Goal: Transaction & Acquisition: Purchase product/service

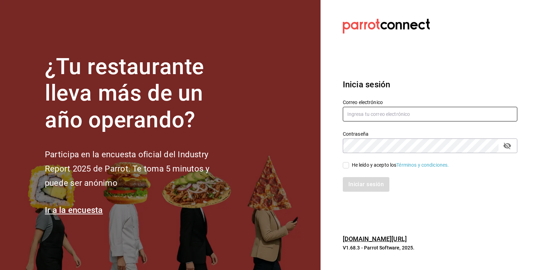
click at [391, 114] on input "text" at bounding box center [430, 114] width 175 height 15
type input "contacto@lapomadosa.mx"
click at [341, 173] on div "Iniciar sesión" at bounding box center [426, 180] width 183 height 23
click at [345, 168] on input "He leído y acepto los Términos y condiciones." at bounding box center [346, 165] width 6 height 6
checkbox input "true"
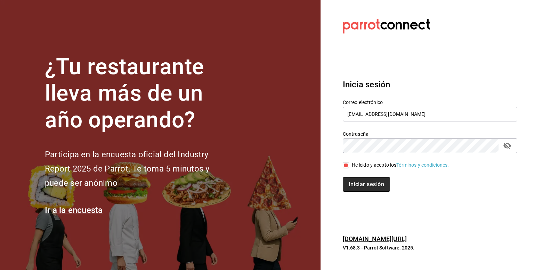
click at [362, 183] on button "Iniciar sesión" at bounding box center [366, 184] width 47 height 15
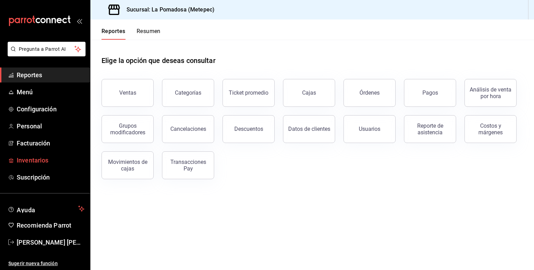
click at [49, 160] on span "Inventarios" at bounding box center [51, 159] width 68 height 9
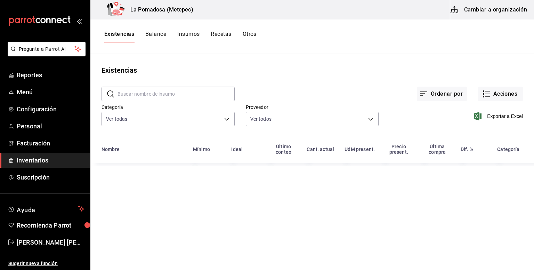
type input "da665286-eb96-4e6f-8fd7-76cd67ec58e2,3dc81d95-6959-408b-ab71-3a4c6180bbe6,7b99b…"
type input "feb0a775-be40-43d1-8a93-bded463505b4,4a713e9d-a1ce-4d81-8d3c-d3ef2f1afaf4,cdd23…"
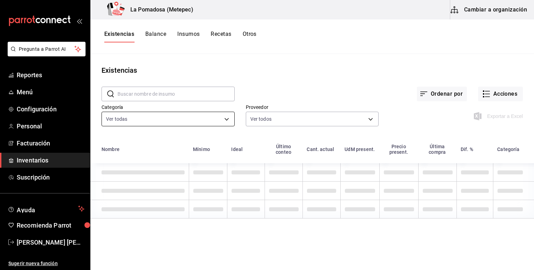
click at [215, 119] on body "Pregunta a Parrot AI Reportes Menú Configuración Personal Facturación Inventari…" at bounding box center [267, 132] width 534 height 265
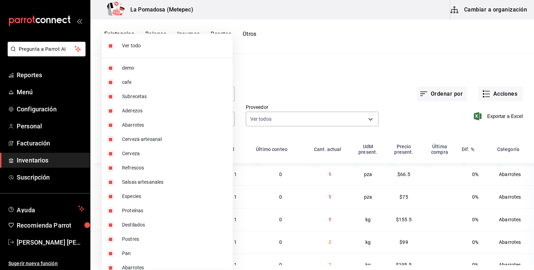
click at [110, 47] on input "checkbox" at bounding box center [110, 46] width 6 height 6
checkbox input "false"
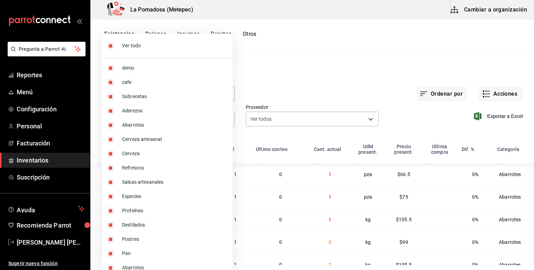
checkbox input "false"
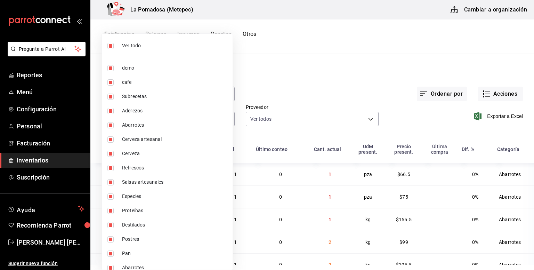
checkbox input "false"
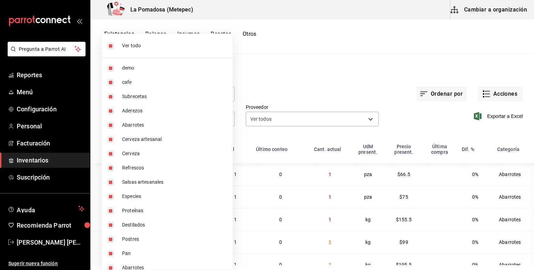
checkbox input "false"
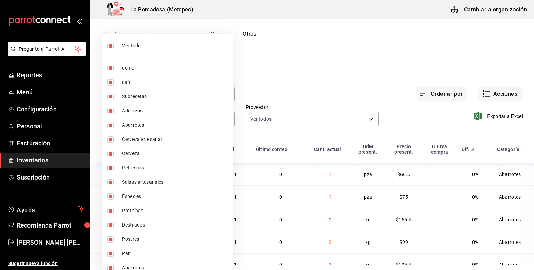
checkbox input "false"
click at [147, 155] on span "Cerveza" at bounding box center [174, 153] width 105 height 7
type input "2d9a8d4c-68e0-4df7-9e1f-5f9b01bee052"
checkbox input "true"
click at [314, 85] on div at bounding box center [267, 135] width 534 height 270
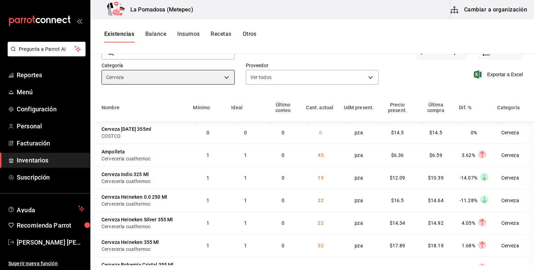
scroll to position [21, 0]
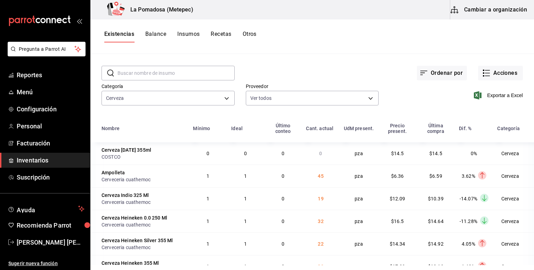
click at [198, 90] on div "Cerveza 2d9a8d4c-68e0-4df7-9e1f-5f9b01bee052" at bounding box center [168, 96] width 133 height 17
click at [194, 95] on body "Pregunta a Parrot AI Reportes Menú Configuración Personal Facturación Inventari…" at bounding box center [267, 132] width 534 height 265
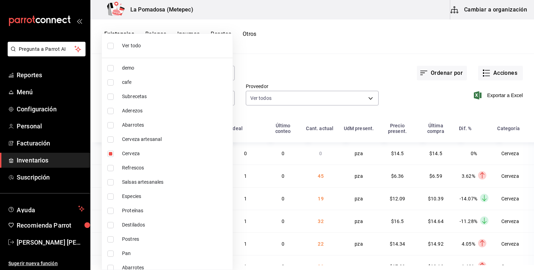
click at [179, 167] on span "Refrescos" at bounding box center [174, 167] width 105 height 7
type input "2d9a8d4c-68e0-4df7-9e1f-5f9b01bee052,83906a0e-b1c2-4167-ac23-b23dd2b0f04c"
checkbox input "true"
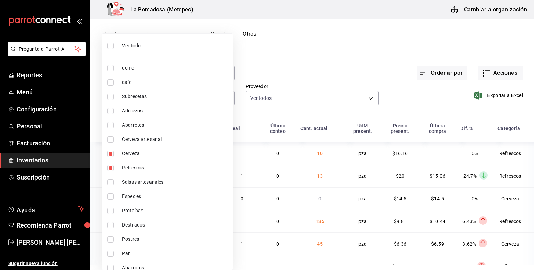
click at [330, 69] on div at bounding box center [267, 135] width 534 height 270
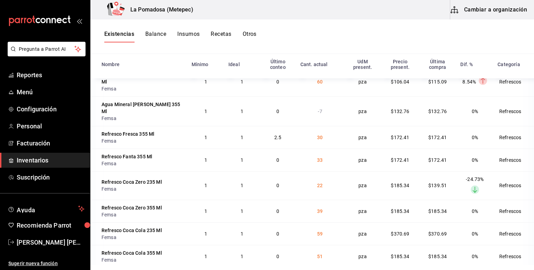
scroll to position [561, 0]
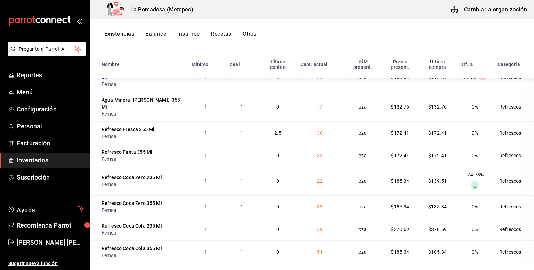
click at [141, 96] on div "Agua Mineral [PERSON_NAME] 355 Ml" at bounding box center [143, 103] width 82 height 14
copy div "Agua Mineral [PERSON_NAME] 355 Ml"
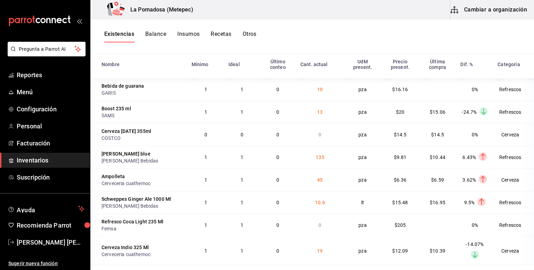
scroll to position [0, 0]
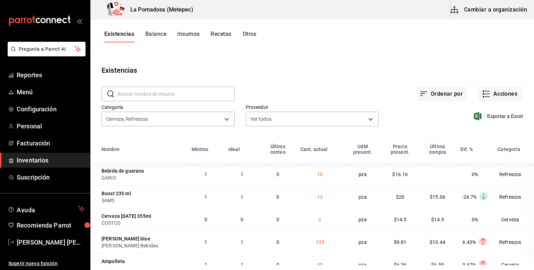
click at [255, 35] on button "Otros" at bounding box center [250, 37] width 14 height 12
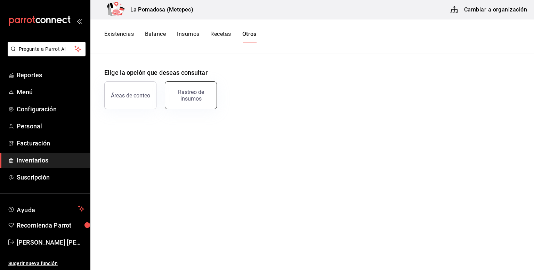
click at [207, 96] on div "Rastreo de insumos" at bounding box center [190, 95] width 43 height 13
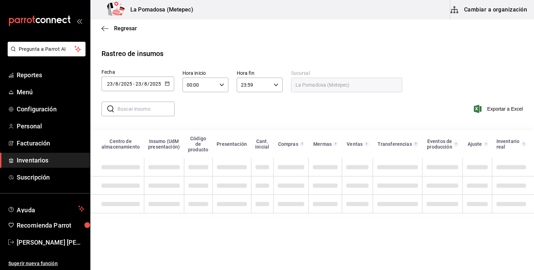
click at [145, 110] on input "text" at bounding box center [146, 109] width 57 height 14
paste input "Agua Mineral [PERSON_NAME] 355 Ml"
type input "Agua Mineral [PERSON_NAME] 355 Ml"
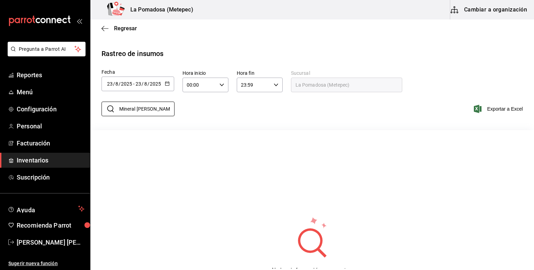
scroll to position [0, 0]
click at [167, 81] on icon "button" at bounding box center [167, 83] width 5 height 5
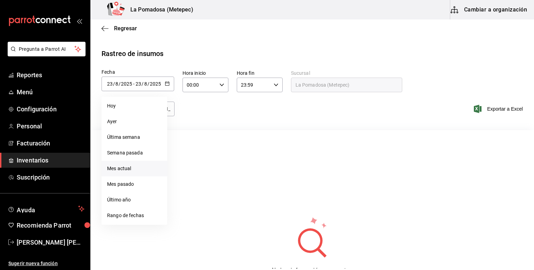
click at [154, 171] on li "Mes actual" at bounding box center [135, 169] width 66 height 16
type input "2025-08-01"
type input "1"
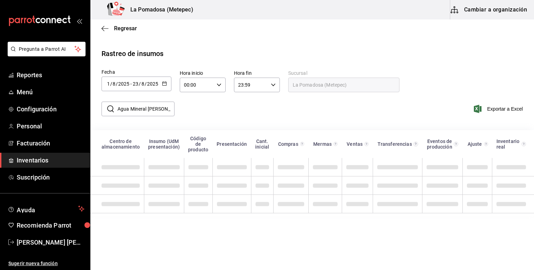
click at [155, 113] on input "Agua Mineral [PERSON_NAME] 355 Ml" at bounding box center [146, 109] width 57 height 14
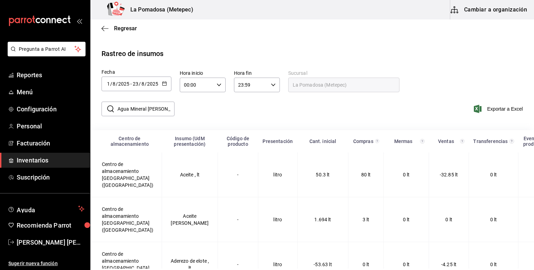
scroll to position [0, 13]
click at [166, 109] on input "Agua Mineral [PERSON_NAME] 355 Ml" at bounding box center [146, 109] width 57 height 14
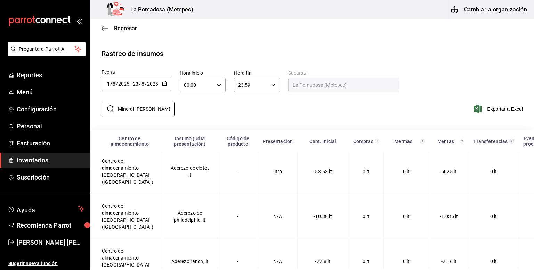
scroll to position [0, 0]
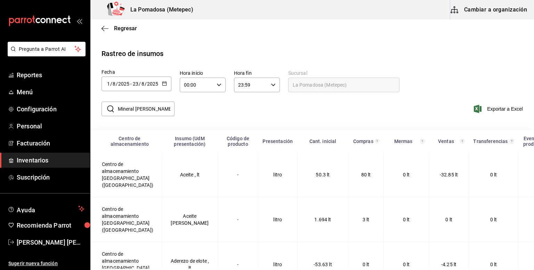
click at [160, 106] on input "Agua Mineral [PERSON_NAME] 355 Ml" at bounding box center [146, 109] width 57 height 14
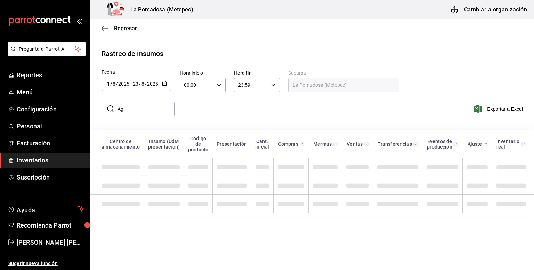
type input "A"
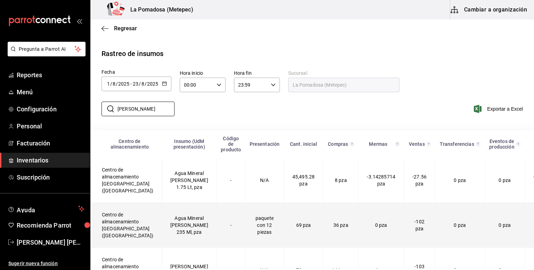
scroll to position [46, 0]
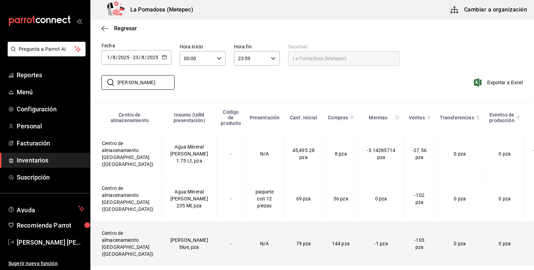
type input "peñafiel"
click at [217, 242] on td "-" at bounding box center [231, 243] width 29 height 45
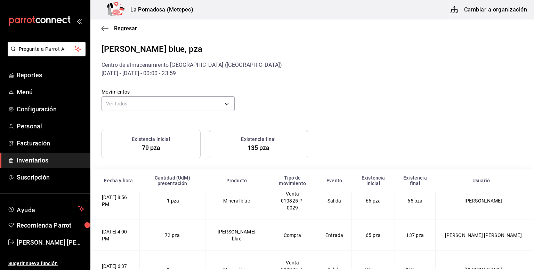
scroll to position [502, 0]
click at [156, 100] on body "Pregunta a Parrot AI Reportes Menú Configuración Personal Facturación Inventari…" at bounding box center [267, 134] width 534 height 269
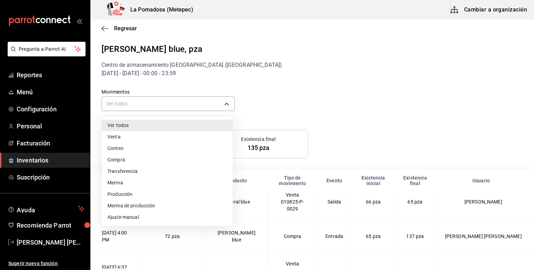
click at [222, 65] on div at bounding box center [267, 135] width 534 height 270
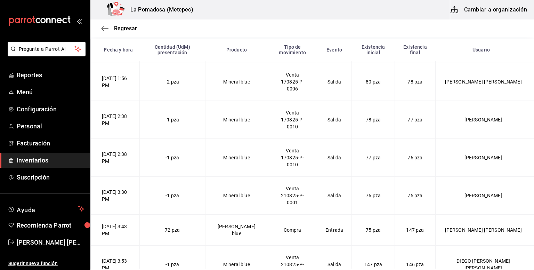
scroll to position [3320, 0]
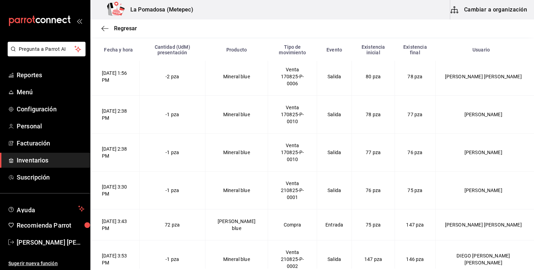
click at [205, 158] on td "-1 pza" at bounding box center [172, 153] width 66 height 38
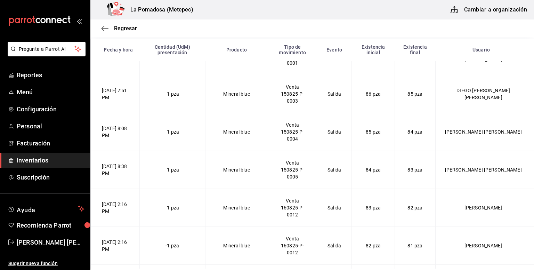
scroll to position [2454, 0]
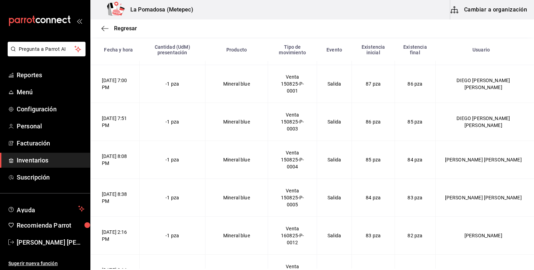
click at [129, 22] on div "Regresar" at bounding box center [312, 28] width 444 height 18
click at [125, 29] on span "Regresar" at bounding box center [125, 28] width 23 height 7
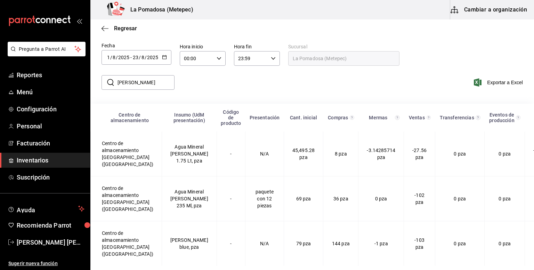
scroll to position [46, 0]
click at [146, 75] on input "peñafiel" at bounding box center [146, 82] width 57 height 14
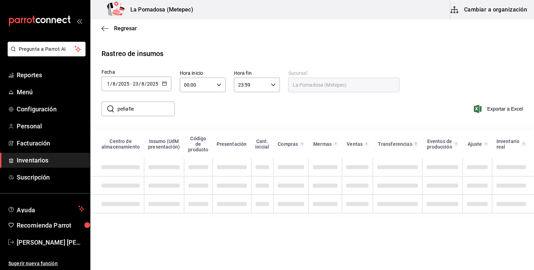
scroll to position [0, 0]
type input "p"
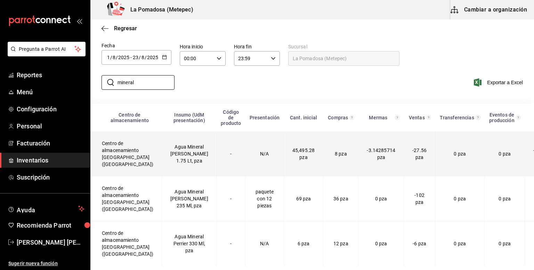
scroll to position [53, 0]
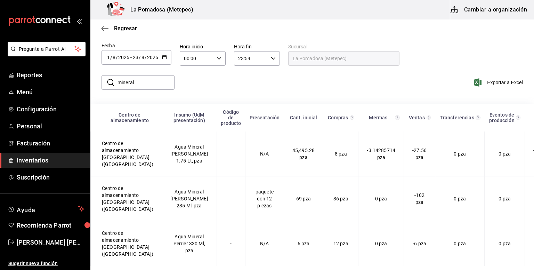
click at [149, 75] on input "mineral" at bounding box center [146, 82] width 57 height 14
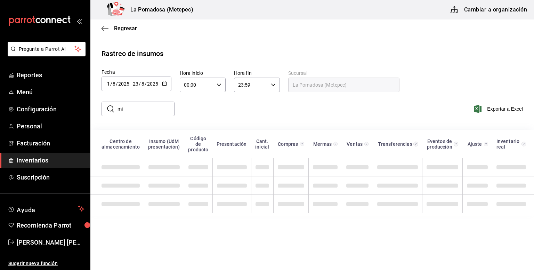
type input "m"
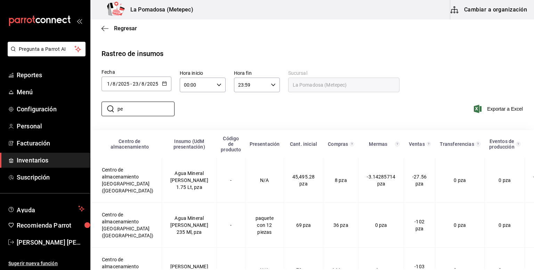
type input "p"
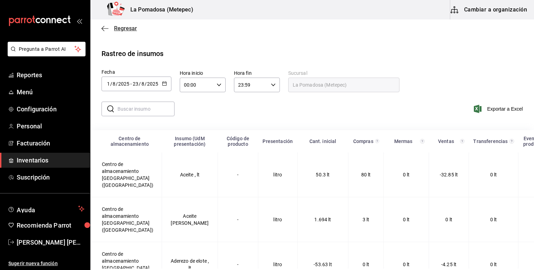
click at [129, 30] on span "Regresar" at bounding box center [125, 28] width 23 height 7
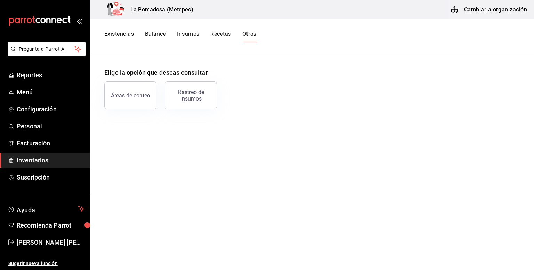
click at [123, 37] on button "Existencias" at bounding box center [119, 37] width 30 height 12
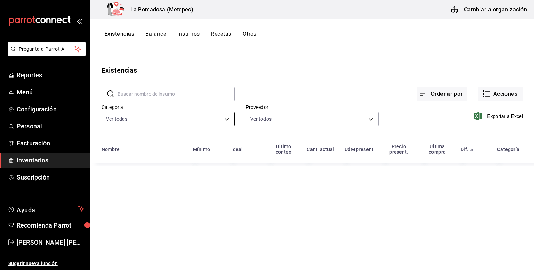
click at [135, 118] on body "Pregunta a Parrot AI Reportes Menú Configuración Personal Facturación Inventari…" at bounding box center [267, 132] width 534 height 265
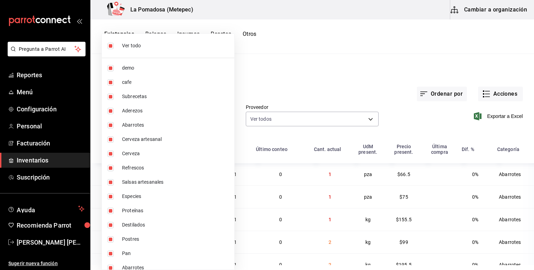
click at [109, 44] on input "checkbox" at bounding box center [110, 46] width 6 height 6
checkbox input "false"
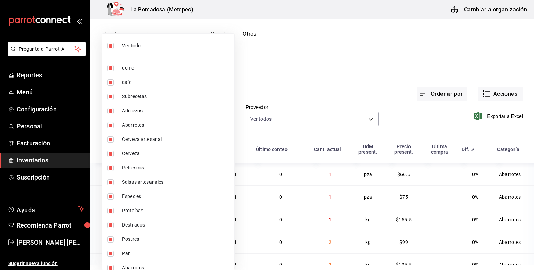
checkbox input "false"
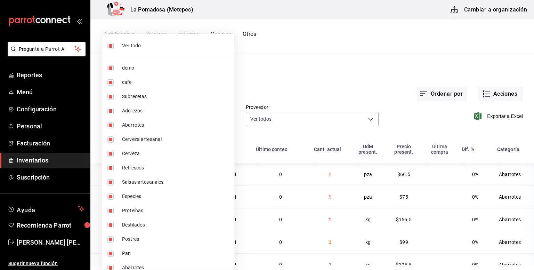
checkbox input "false"
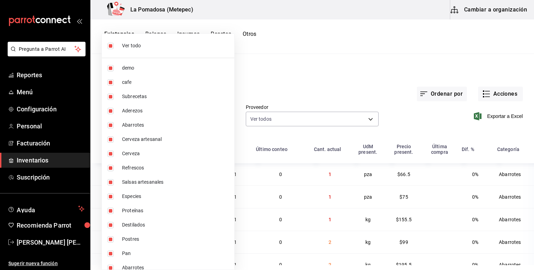
checkbox input "false"
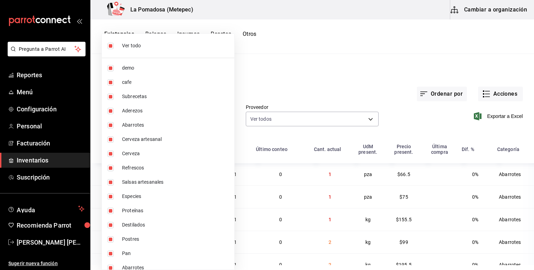
checkbox input "false"
click at [112, 139] on input "checkbox" at bounding box center [110, 139] width 6 height 6
checkbox input "true"
type input "5a53e486-e01f-4375-b3c4-40a56d876da7"
click at [295, 90] on div at bounding box center [267, 135] width 534 height 270
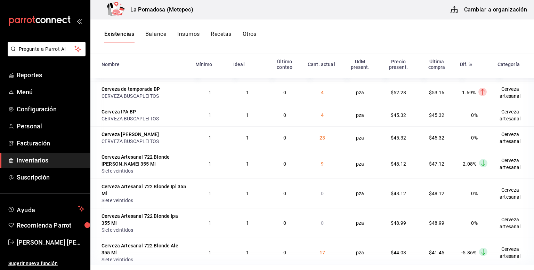
scroll to position [24, 0]
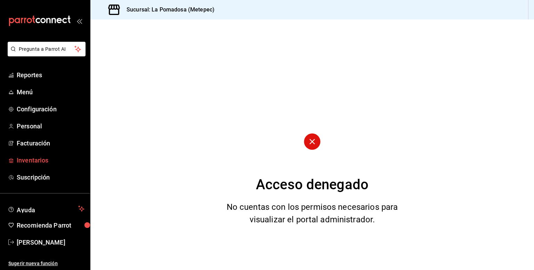
click at [19, 165] on span "Inventarios" at bounding box center [51, 159] width 68 height 9
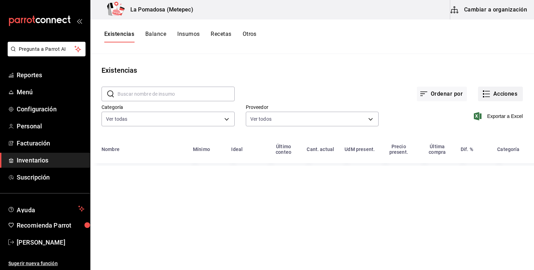
click at [500, 98] on button "Acciones" at bounding box center [500, 94] width 45 height 15
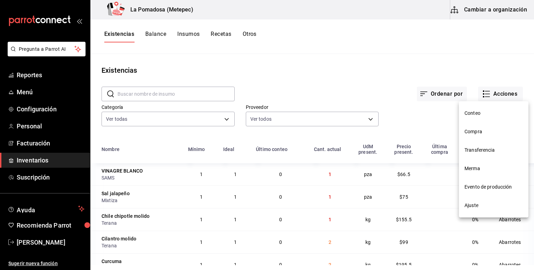
click at [490, 133] on span "Compra" at bounding box center [494, 131] width 58 height 7
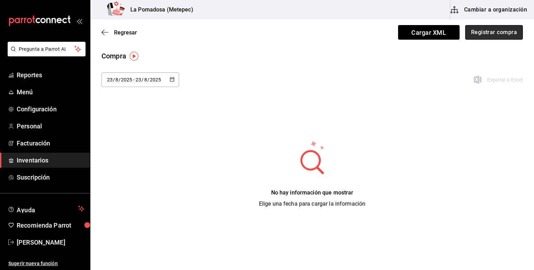
click at [497, 33] on button "Registrar compra" at bounding box center [494, 32] width 58 height 15
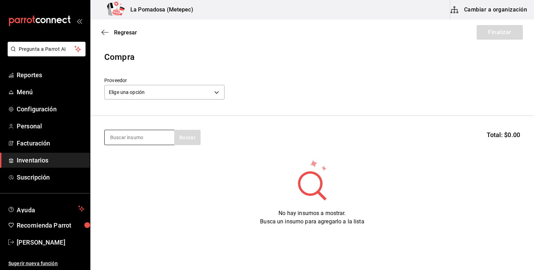
click at [142, 135] on input at bounding box center [140, 137] width 70 height 15
type input "chedda"
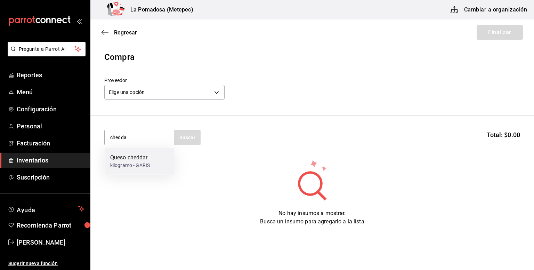
click at [145, 162] on div "kilogramo - GARIS" at bounding box center [130, 165] width 40 height 7
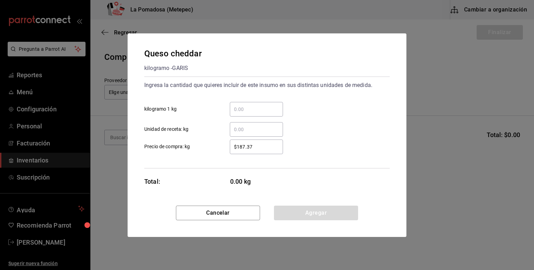
click at [264, 110] on input "​ kilogramo 1 kg" at bounding box center [256, 109] width 53 height 8
type input "0.21"
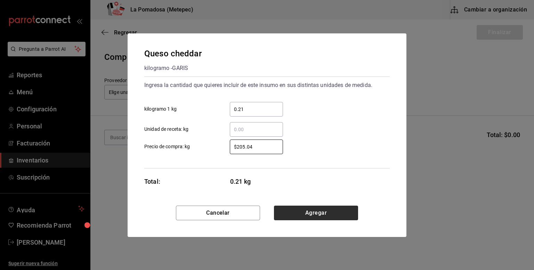
type input "$205.04"
click at [317, 208] on button "Agregar" at bounding box center [316, 213] width 84 height 15
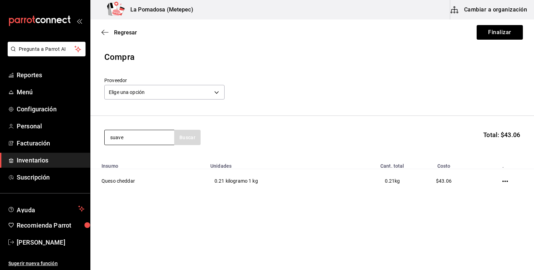
type input "suave"
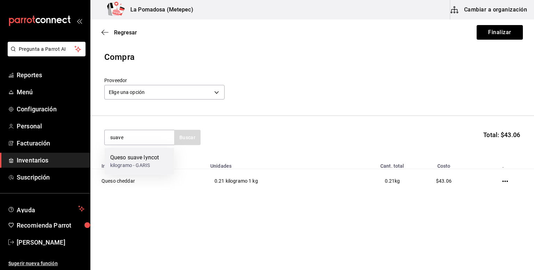
click at [144, 159] on div "Queso suave lyncot" at bounding box center [134, 157] width 49 height 8
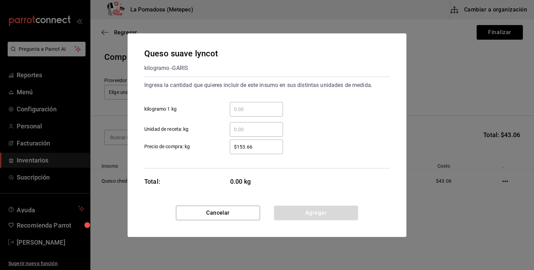
click at [250, 112] on input "​ kilogramo 1 kg" at bounding box center [256, 109] width 53 height 8
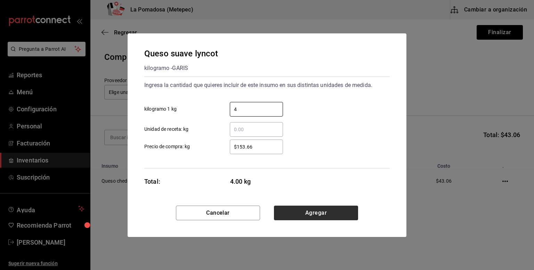
type input "4"
click at [335, 206] on button "Agregar" at bounding box center [316, 213] width 84 height 15
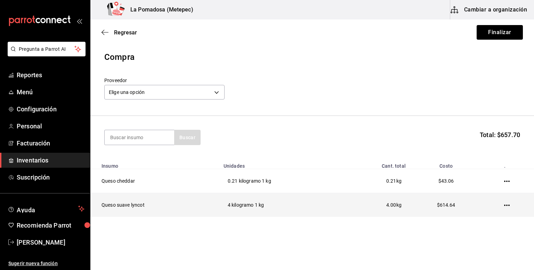
click at [506, 204] on td at bounding box center [508, 205] width 52 height 24
click at [504, 205] on icon "button" at bounding box center [507, 205] width 6 height 6
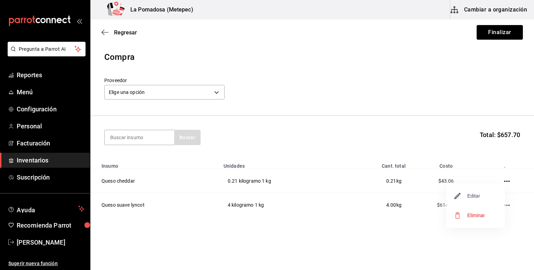
click at [472, 193] on span "Editar" at bounding box center [467, 196] width 25 height 8
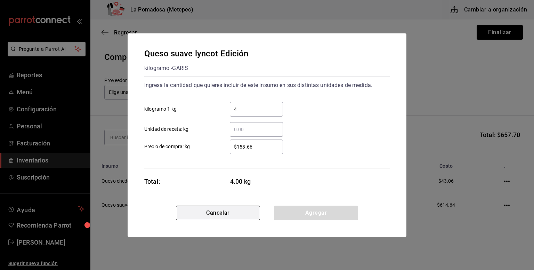
click at [209, 210] on button "Cancelar" at bounding box center [218, 213] width 84 height 15
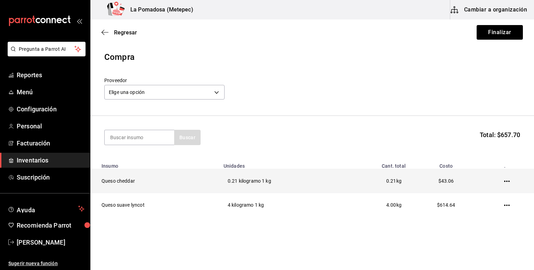
click at [504, 181] on icon "button" at bounding box center [507, 181] width 6 height 1
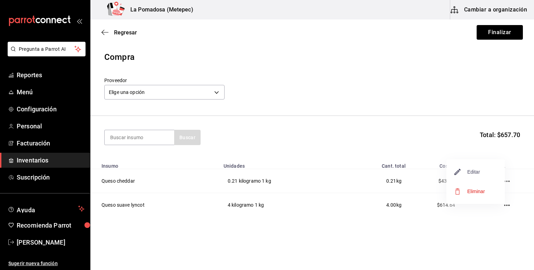
click at [471, 170] on span "Editar" at bounding box center [467, 172] width 25 height 8
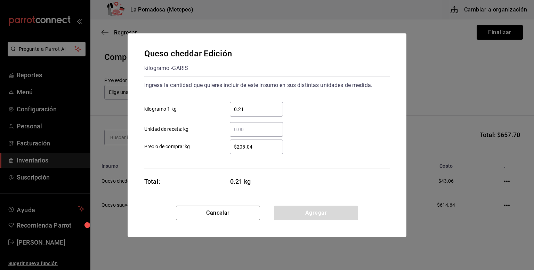
click at [260, 107] on input "0.21" at bounding box center [256, 109] width 53 height 8
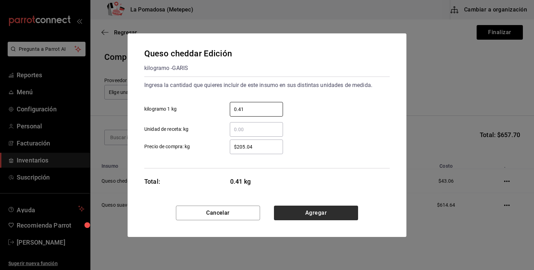
type input "0.41"
click at [310, 216] on button "Agregar" at bounding box center [316, 213] width 84 height 15
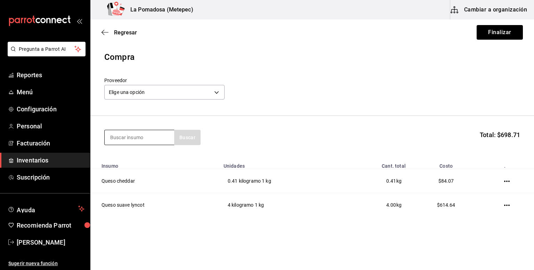
click at [142, 135] on input at bounding box center [140, 137] width 70 height 15
type input "h"
type input "burrer"
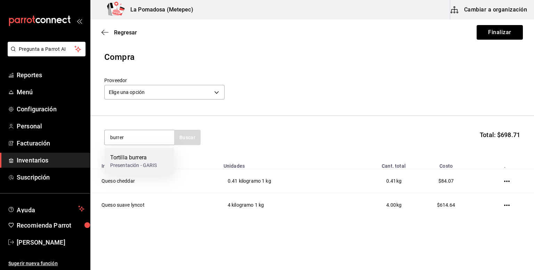
click at [137, 166] on div "Presentación - GARIS" at bounding box center [133, 165] width 47 height 7
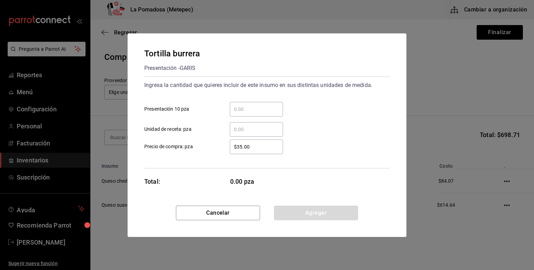
click at [267, 107] on input "​ Presentación 10 pza" at bounding box center [256, 109] width 53 height 8
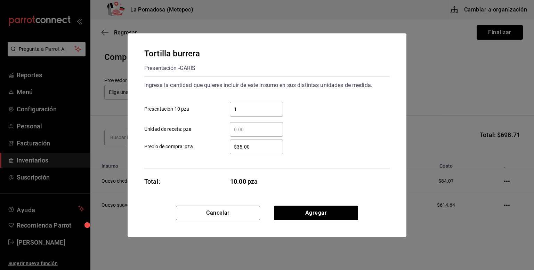
type input "1"
type input "$37.50"
click at [299, 207] on button "Agregar" at bounding box center [316, 213] width 84 height 15
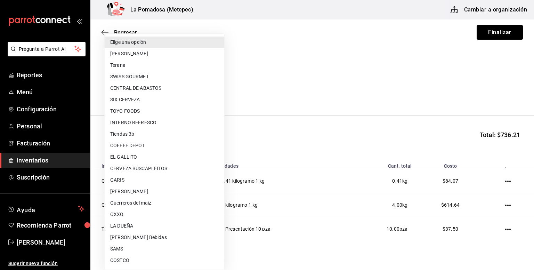
click at [170, 96] on body "Pregunta a Parrot AI Reportes Menú Configuración Personal Facturación Inventari…" at bounding box center [267, 115] width 534 height 231
type input "a94b9b64-e833-4bbc-ad5b-82780096dbf6"
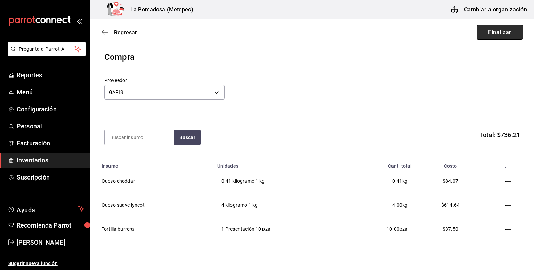
click at [506, 29] on button "Finalizar" at bounding box center [500, 32] width 46 height 15
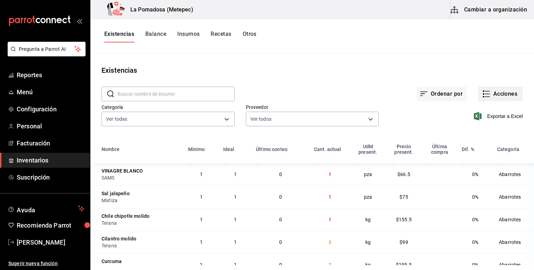
click at [485, 93] on icon "button" at bounding box center [486, 94] width 8 height 8
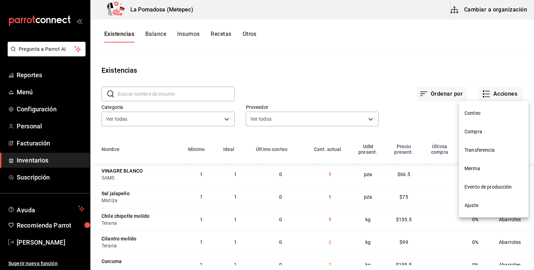
click at [480, 126] on li "Compra" at bounding box center [494, 131] width 70 height 18
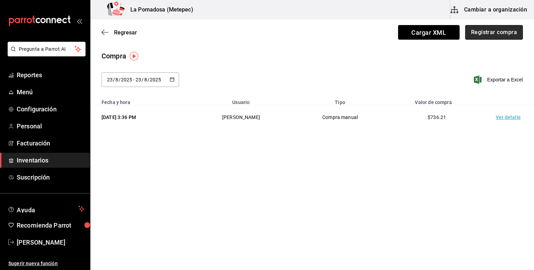
click at [504, 32] on button "Registrar compra" at bounding box center [494, 32] width 58 height 15
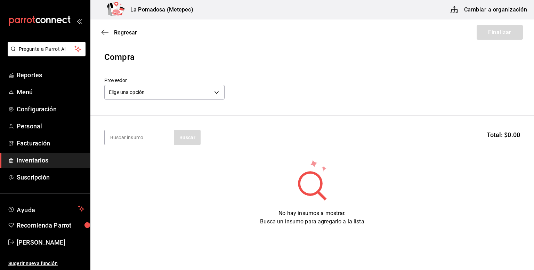
click at [131, 124] on section "Buscar Total: $0.00" at bounding box center [312, 137] width 444 height 43
click at [128, 136] on input at bounding box center [140, 137] width 70 height 15
type input "brisk"
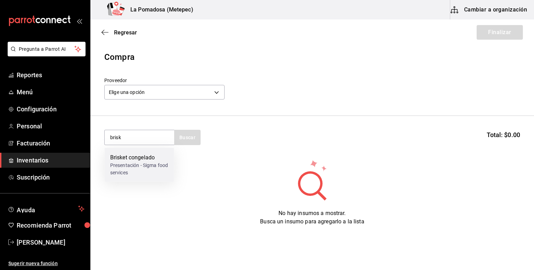
click at [133, 168] on div "Presentación - Sigma food services" at bounding box center [139, 169] width 58 height 15
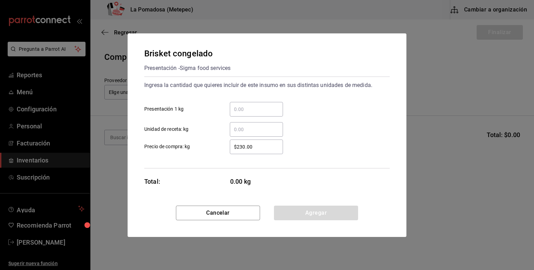
click at [259, 106] on input "​ Presentación 1 kg" at bounding box center [256, 109] width 53 height 8
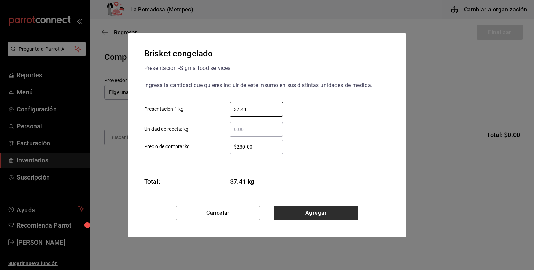
type input "37.41"
click at [332, 215] on button "Agregar" at bounding box center [316, 213] width 84 height 15
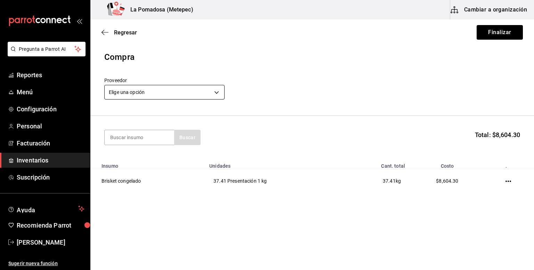
click at [186, 86] on body "Pregunta a Parrot AI Reportes Menú Configuración Personal Facturación Inventari…" at bounding box center [267, 115] width 534 height 231
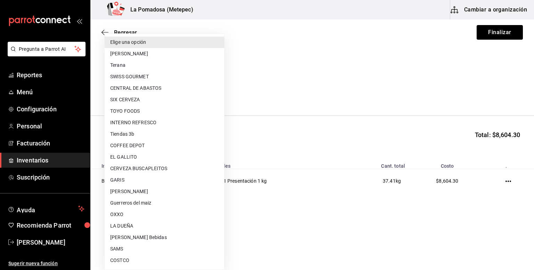
scroll to position [194, 0]
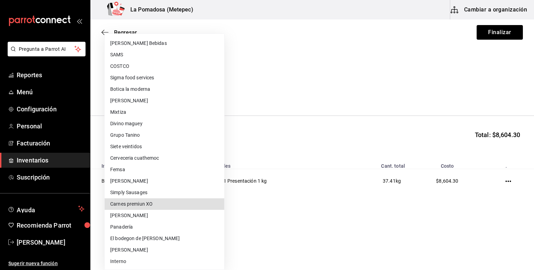
type input "13690f9b-3c9d-487a-baf5-833a2be4f1a9"
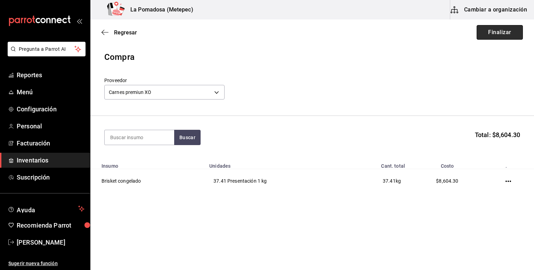
click at [486, 38] on button "Finalizar" at bounding box center [500, 32] width 46 height 15
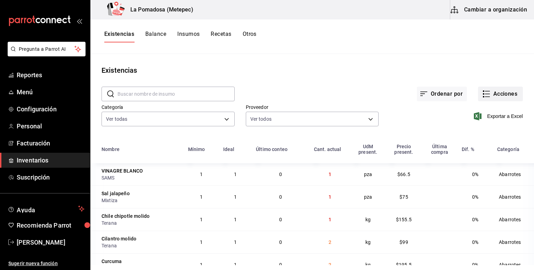
click at [490, 93] on button "Acciones" at bounding box center [500, 94] width 45 height 15
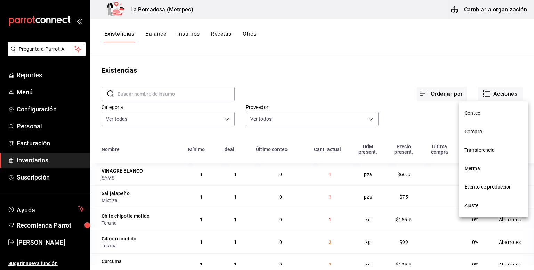
click at [485, 130] on span "Compra" at bounding box center [494, 131] width 58 height 7
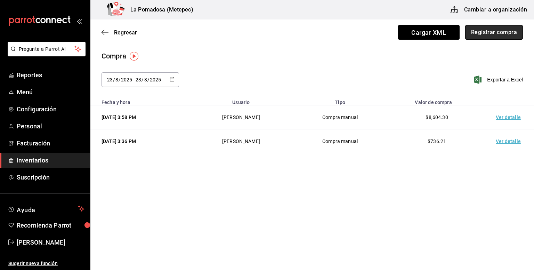
click at [504, 35] on button "Registrar compra" at bounding box center [494, 32] width 58 height 15
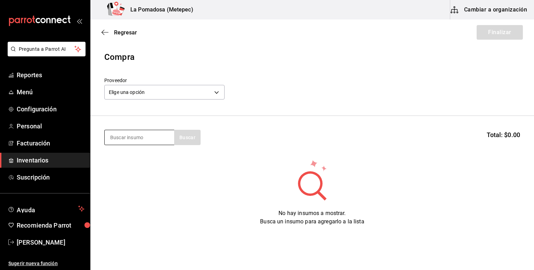
click at [142, 138] on input at bounding box center [140, 137] width 70 height 15
type input "gouda"
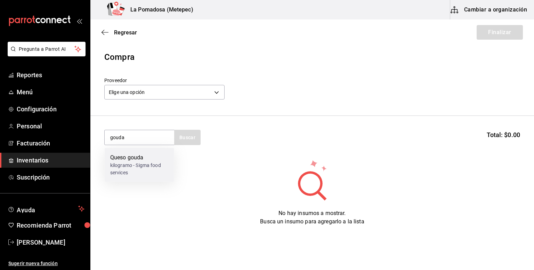
click at [142, 167] on div "kilogramo - Sigma food services" at bounding box center [139, 169] width 58 height 15
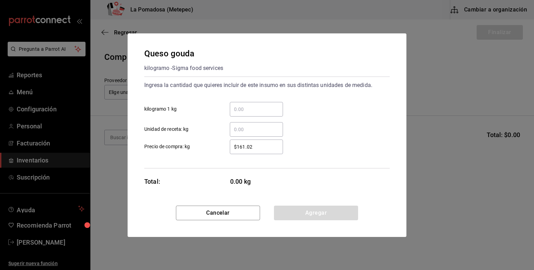
click at [266, 102] on div "​" at bounding box center [256, 109] width 53 height 15
click at [266, 105] on input "​ kilogramo 1 kg" at bounding box center [256, 109] width 53 height 8
type input "3"
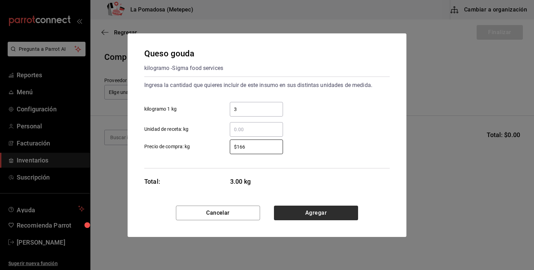
type input "$166"
click at [328, 212] on button "Agregar" at bounding box center [316, 213] width 84 height 15
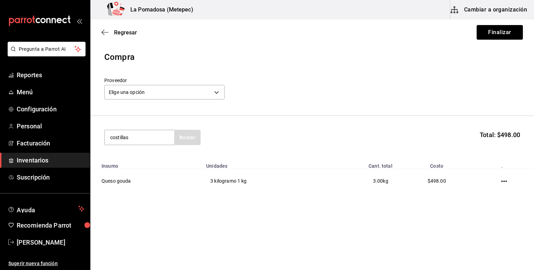
type input "costillas"
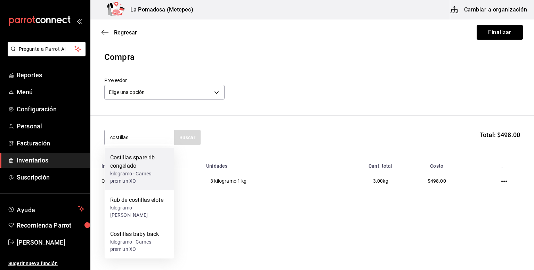
click at [142, 166] on div "Costillas spare rib congelado" at bounding box center [139, 161] width 58 height 17
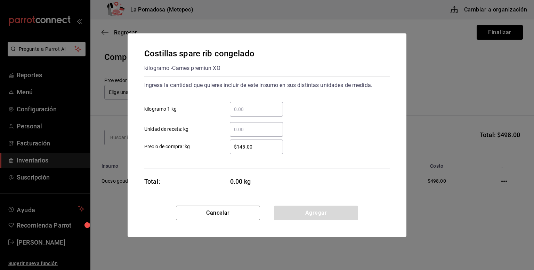
click at [264, 113] on div "​" at bounding box center [256, 109] width 53 height 15
click at [264, 113] on input "​ kilogramo 1 kg" at bounding box center [256, 109] width 53 height 8
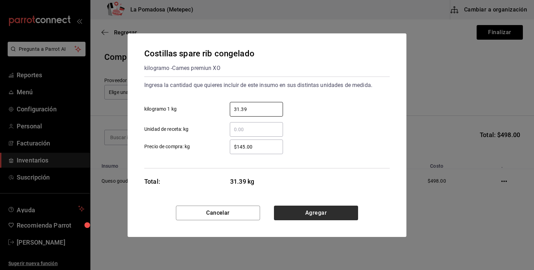
type input "31.39"
click at [331, 215] on button "Agregar" at bounding box center [316, 213] width 84 height 15
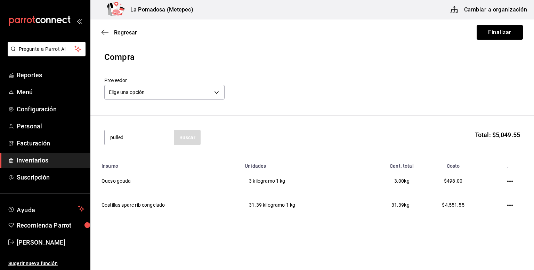
type input "pulled"
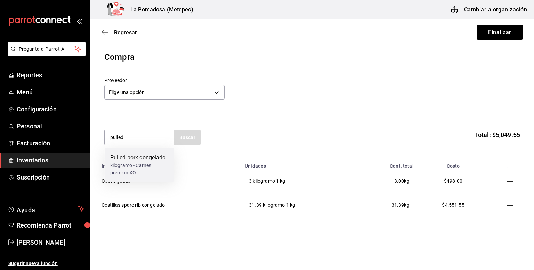
click at [142, 170] on div "kilogramo - Carnes premiun XO" at bounding box center [139, 169] width 58 height 15
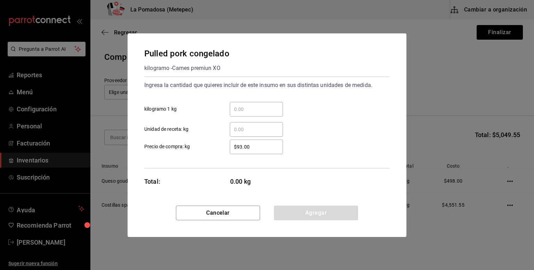
click at [248, 107] on input "​ kilogramo 1 kg" at bounding box center [256, 109] width 53 height 8
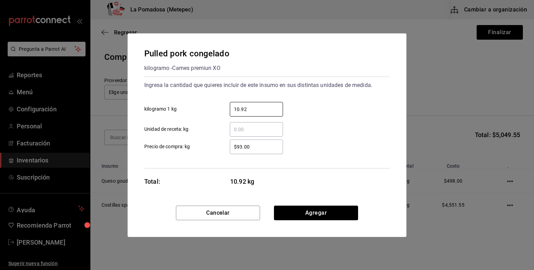
type input "10.92"
click at [243, 145] on input "$93.00" at bounding box center [256, 147] width 53 height 8
click at [309, 213] on button "Agregar" at bounding box center [316, 213] width 84 height 15
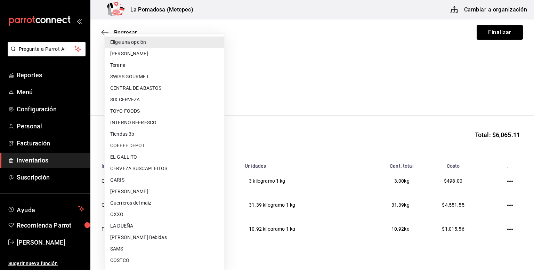
click at [171, 91] on body "Pregunta a Parrot AI Reportes Menú Configuración Personal Facturación Inventari…" at bounding box center [267, 115] width 534 height 231
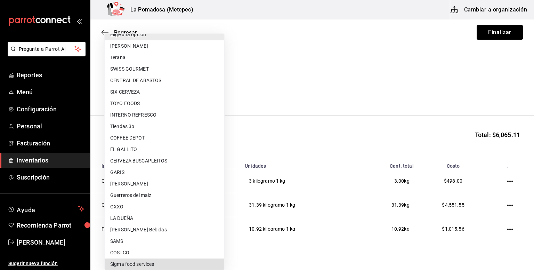
type input "99ecfd78-4a7a-422e-aed4-91ae152bfbd3"
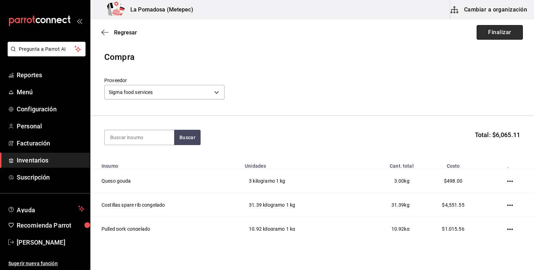
click at [497, 37] on button "Finalizar" at bounding box center [500, 32] width 46 height 15
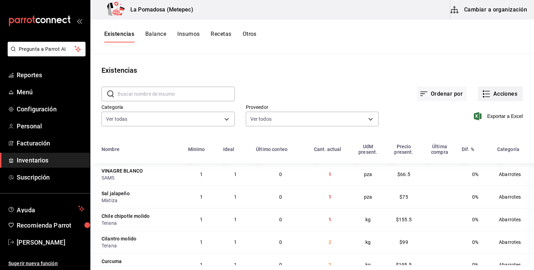
click at [503, 98] on button "Acciones" at bounding box center [500, 94] width 45 height 15
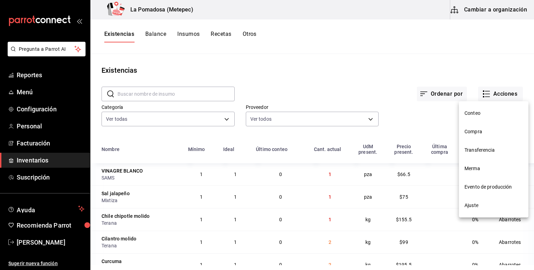
click at [470, 132] on span "Compra" at bounding box center [494, 131] width 58 height 7
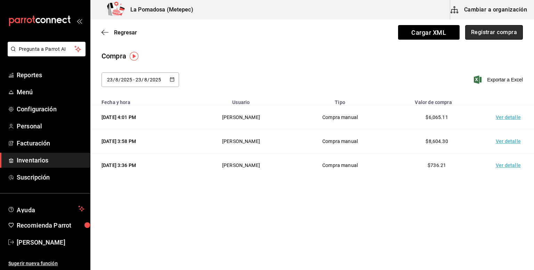
click at [505, 34] on button "Registrar compra" at bounding box center [494, 32] width 58 height 15
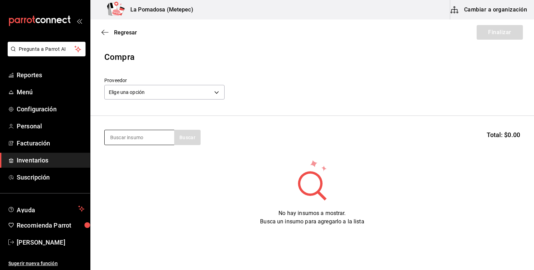
click at [159, 142] on input at bounding box center [140, 137] width 70 height 15
type input "2"
type input "elote"
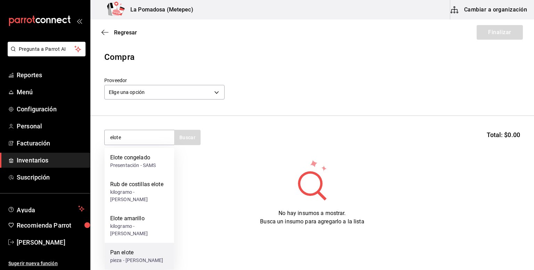
click at [140, 248] on div "Pan elote" at bounding box center [136, 252] width 53 height 8
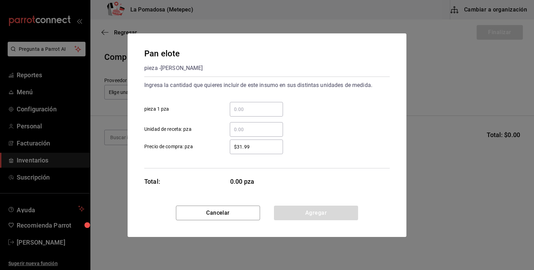
click at [261, 109] on input "​ pieza 1 pza" at bounding box center [256, 109] width 53 height 8
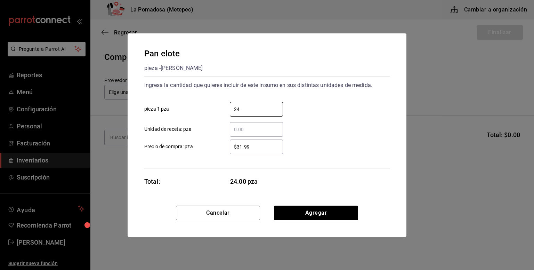
type input "24"
click at [241, 148] on input "$31.99" at bounding box center [256, 147] width 53 height 8
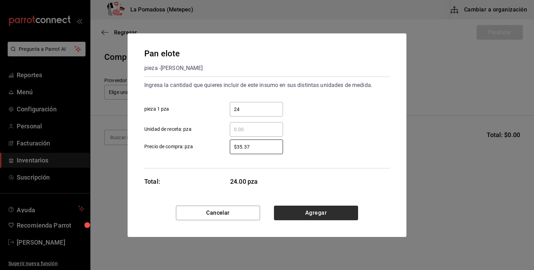
type input "$35.37"
click at [310, 208] on button "Agregar" at bounding box center [316, 213] width 84 height 15
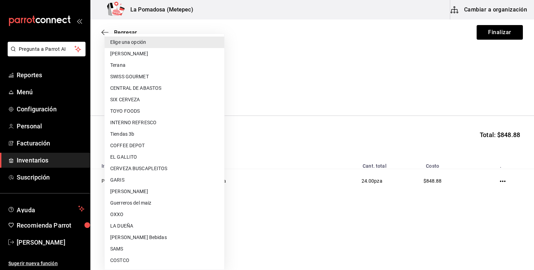
click at [194, 96] on body "Pregunta a Parrot AI Reportes Menú Configuración Personal Facturación Inventari…" at bounding box center [267, 115] width 534 height 231
type input "feb0a775-be40-43d1-8a93-bded463505b4"
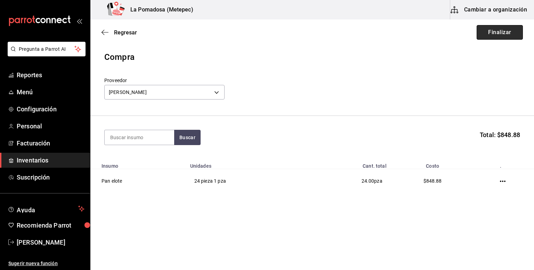
click at [488, 31] on button "Finalizar" at bounding box center [500, 32] width 46 height 15
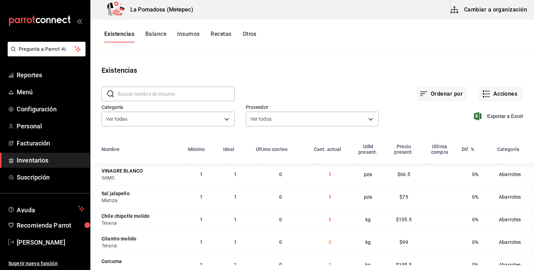
click at [401, 229] on td "$155.5" at bounding box center [404, 219] width 36 height 23
click at [488, 91] on button "Acciones" at bounding box center [500, 94] width 45 height 15
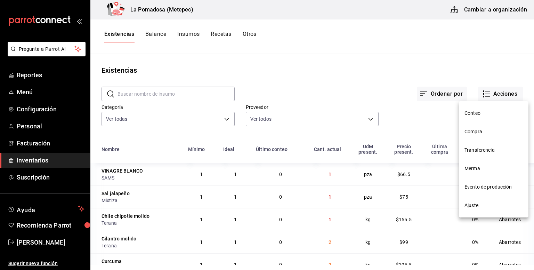
click at [478, 135] on span "Compra" at bounding box center [494, 131] width 58 height 7
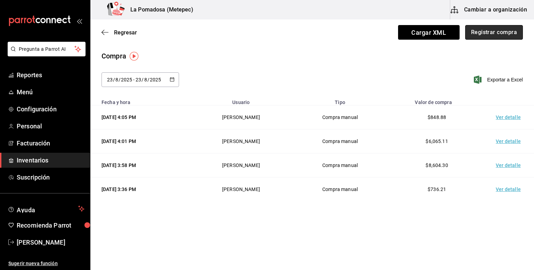
click at [497, 35] on button "Registrar compra" at bounding box center [494, 32] width 58 height 15
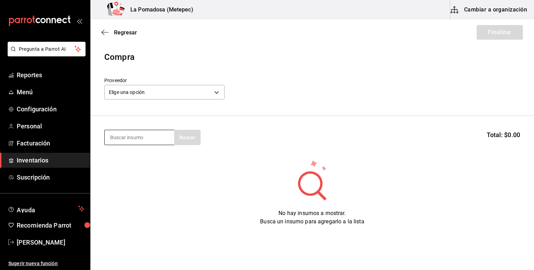
click at [150, 142] on input at bounding box center [140, 137] width 70 height 15
type input "jarabe"
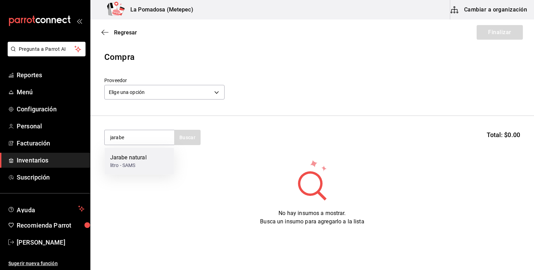
click at [146, 164] on div "Jarabe natural litro - SAMS" at bounding box center [140, 161] width 70 height 27
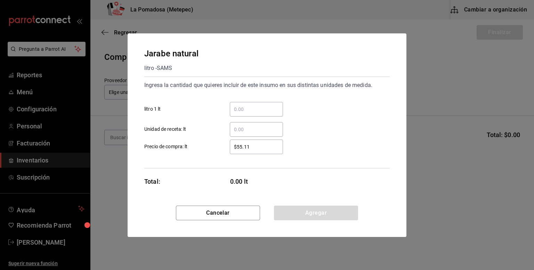
click at [249, 107] on input "​ litro 1 lt" at bounding box center [256, 109] width 53 height 8
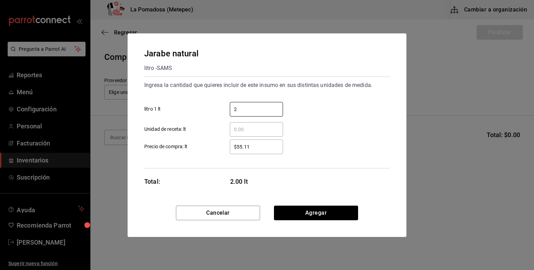
type input "2"
click at [235, 147] on input "$55.11" at bounding box center [256, 147] width 53 height 8
type input "$5"
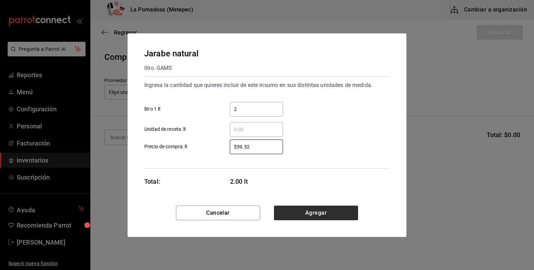
type input "$59.52"
click at [309, 211] on button "Agregar" at bounding box center [316, 213] width 84 height 15
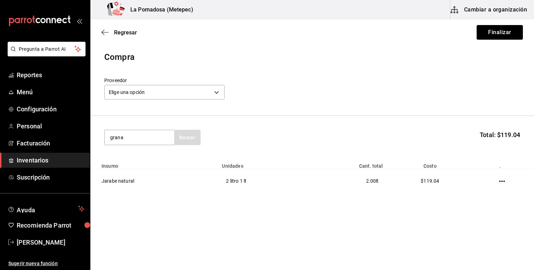
type input "grana"
click at [143, 167] on div "Presentación - SAMS" at bounding box center [133, 165] width 46 height 7
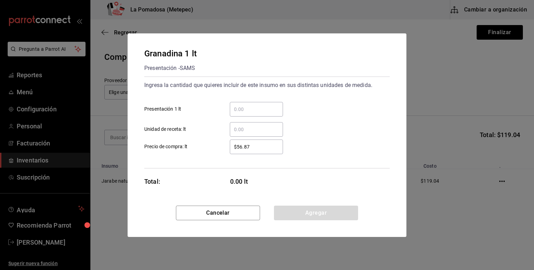
click at [262, 109] on input "​ Presentación 1 lt" at bounding box center [256, 109] width 53 height 8
type input "2"
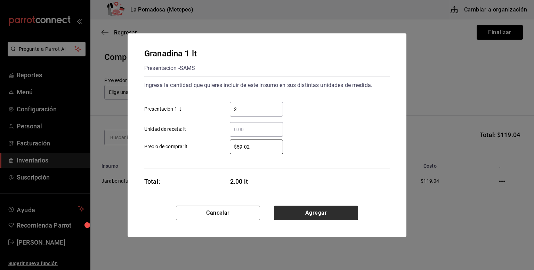
type input "$59.02"
click at [303, 215] on button "Agregar" at bounding box center [316, 213] width 84 height 15
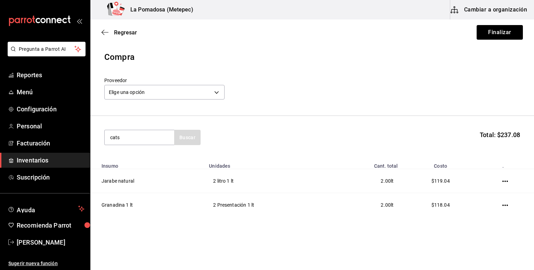
type input "cats"
click at [146, 163] on div "Presentación - SAMS" at bounding box center [134, 165] width 49 height 7
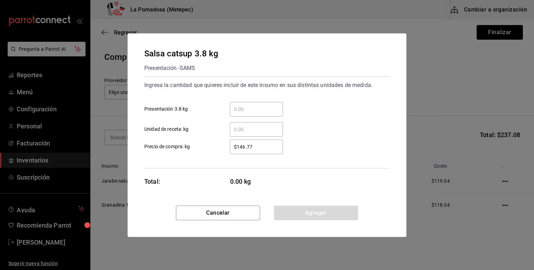
click at [260, 111] on input "​ Presentación 3.8 kg" at bounding box center [256, 109] width 53 height 8
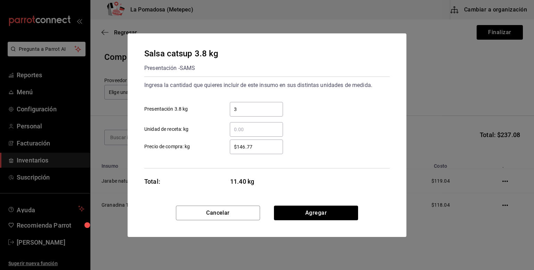
type input "3"
type input "$140.15"
click at [325, 215] on button "Agregar" at bounding box center [316, 213] width 84 height 15
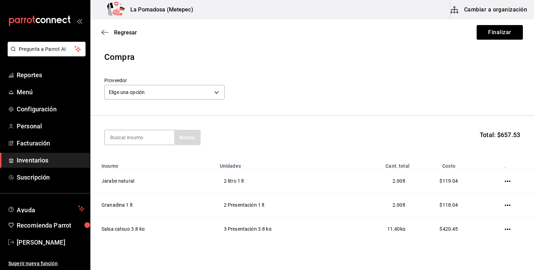
type input "m"
type input "azucar"
click at [283, 39] on div "Regresar Finalizar" at bounding box center [312, 32] width 444 height 26
click at [154, 145] on section "azucar Buscar Total: $657.53" at bounding box center [312, 137] width 444 height 43
click at [147, 139] on input "azucar" at bounding box center [140, 137] width 70 height 15
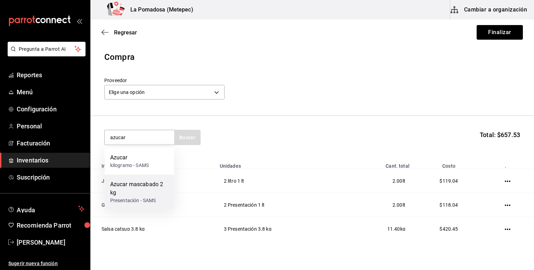
click at [141, 193] on div "Azucar mascabado 2 kg" at bounding box center [139, 188] width 58 height 17
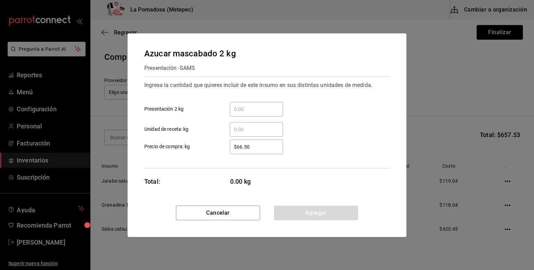
click at [242, 111] on input "​ Presentación 2 kg" at bounding box center [256, 109] width 53 height 8
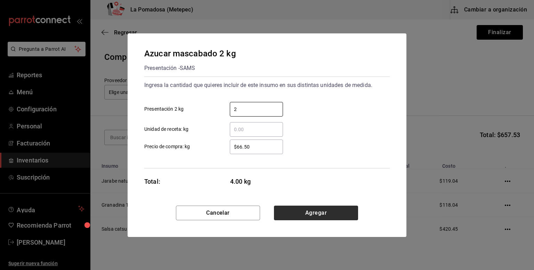
type input "2"
click at [306, 213] on button "Agregar" at bounding box center [316, 213] width 84 height 15
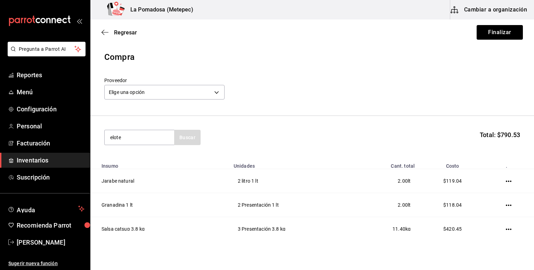
type input "elote"
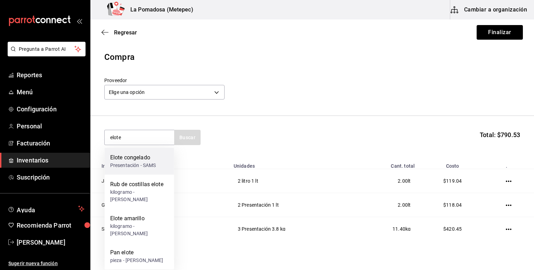
click at [157, 165] on div "Elote congelado Presentación - SAMS" at bounding box center [140, 161] width 70 height 27
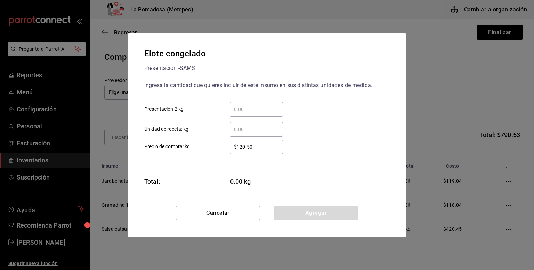
click at [271, 104] on div "​" at bounding box center [256, 109] width 53 height 15
click at [271, 105] on input "​ Presentación 2 kg" at bounding box center [256, 109] width 53 height 8
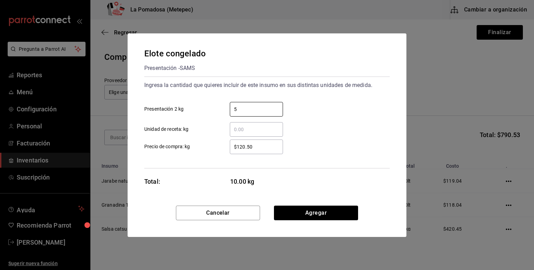
type input "5"
click at [242, 149] on input "$120.50" at bounding box center [256, 147] width 53 height 8
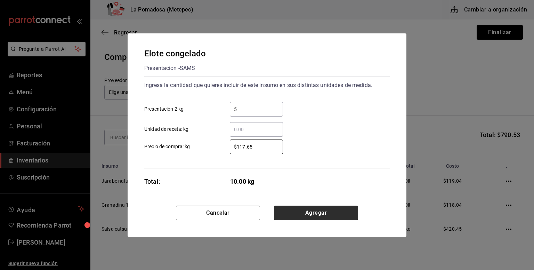
type input "$117.65"
click at [294, 218] on button "Agregar" at bounding box center [316, 213] width 84 height 15
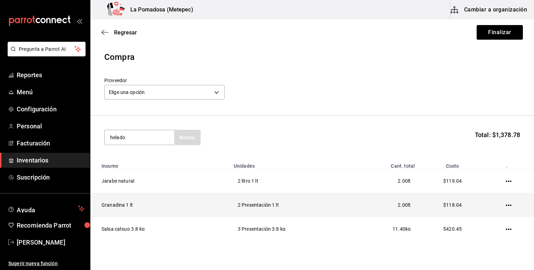
type input "helado"
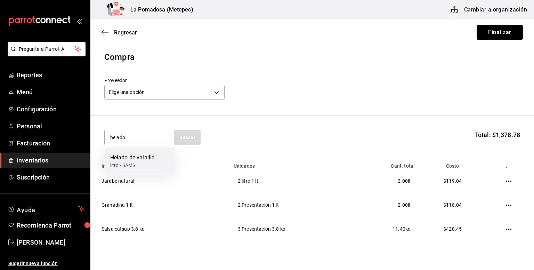
click at [140, 162] on div "litro - SAMS" at bounding box center [132, 165] width 45 height 7
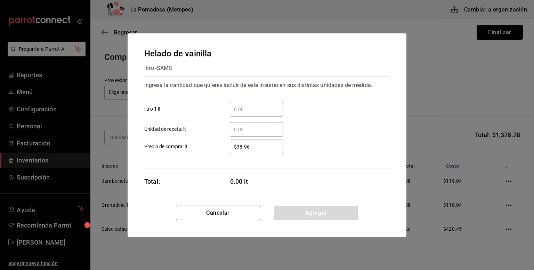
click at [246, 106] on input "​ litro 1 lt" at bounding box center [256, 109] width 53 height 8
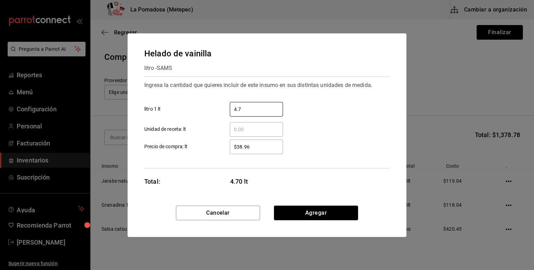
type input "4.7"
click at [242, 150] on input "$38.96" at bounding box center [256, 147] width 53 height 8
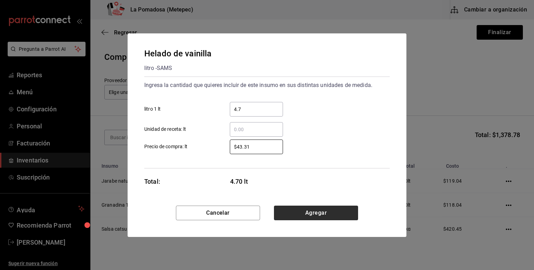
type input "$43.31"
click at [329, 216] on button "Agregar" at bounding box center [316, 213] width 84 height 15
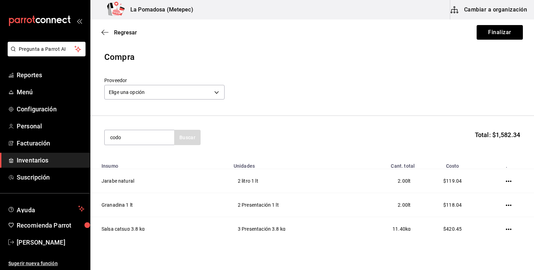
type input "codo"
click at [139, 151] on div "Sopa de codo kilogramo - SAMS" at bounding box center [140, 161] width 70 height 27
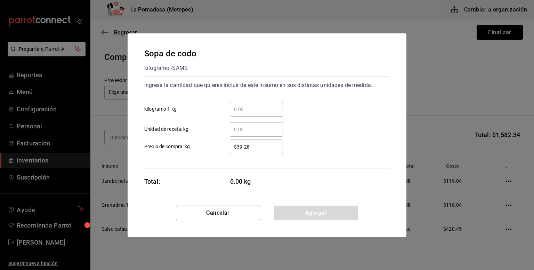
click at [246, 107] on input "​ kilogramo 1 kg" at bounding box center [256, 109] width 53 height 8
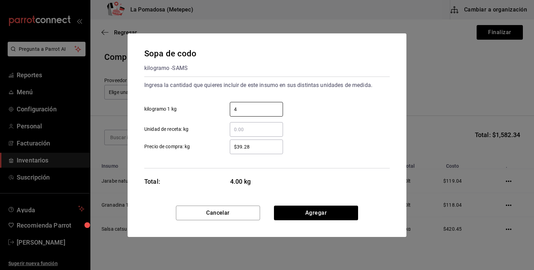
type input "4"
click at [242, 144] on input "$39.28" at bounding box center [256, 147] width 53 height 8
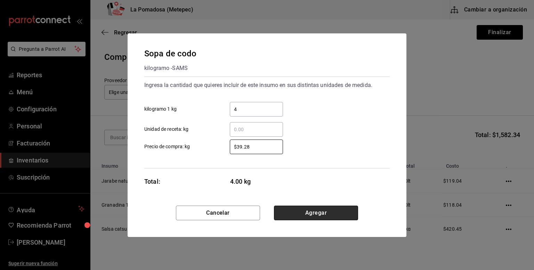
click at [322, 215] on button "Agregar" at bounding box center [316, 213] width 84 height 15
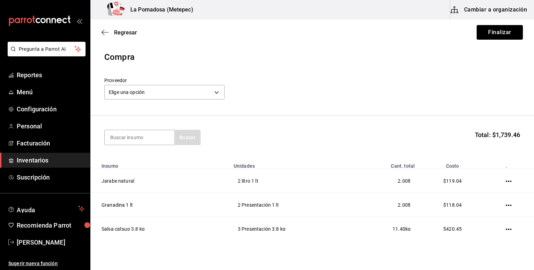
scroll to position [128, 0]
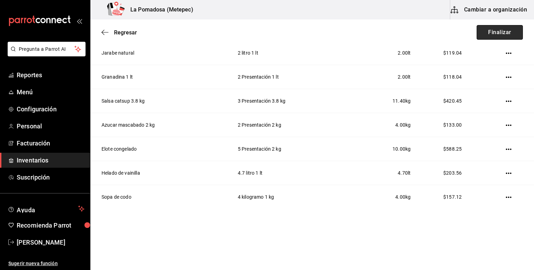
click at [490, 31] on button "Finalizar" at bounding box center [500, 32] width 46 height 15
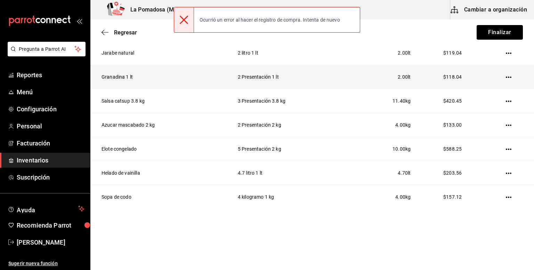
click at [340, 80] on td "2 Presentación 1 lt" at bounding box center [291, 77] width 123 height 24
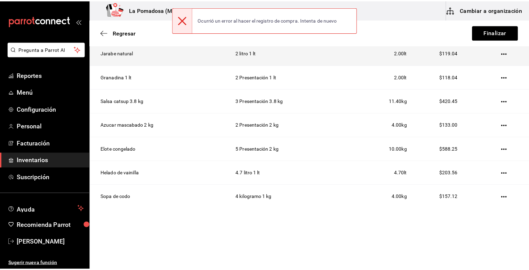
scroll to position [0, 0]
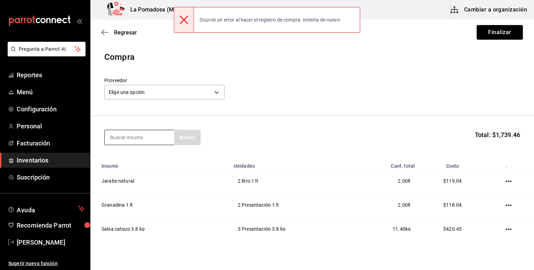
click at [150, 134] on input at bounding box center [140, 137] width 70 height 15
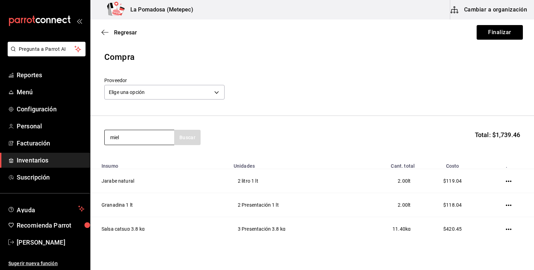
click at [164, 137] on input "miel" at bounding box center [140, 137] width 70 height 15
type input "miel"
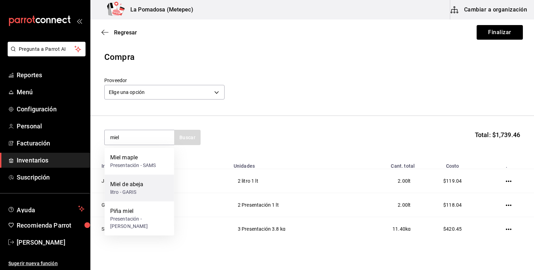
click at [150, 190] on div "[PERSON_NAME] litro - GARIS" at bounding box center [140, 188] width 70 height 27
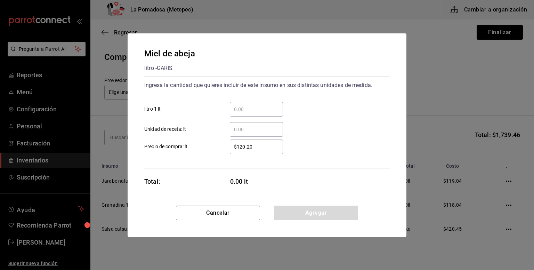
click at [267, 110] on input "​ litro 1 lt" at bounding box center [256, 109] width 53 height 8
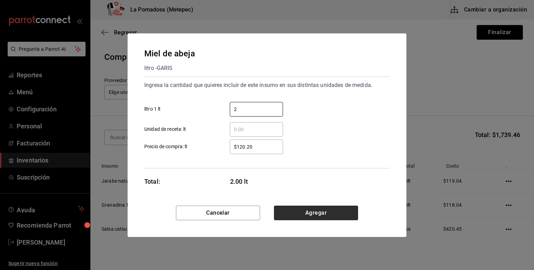
type input "2"
click at [336, 209] on button "Agregar" at bounding box center [316, 213] width 84 height 15
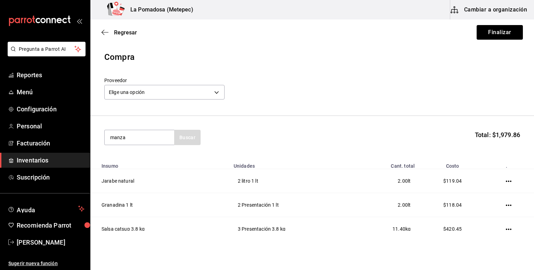
type input "manza"
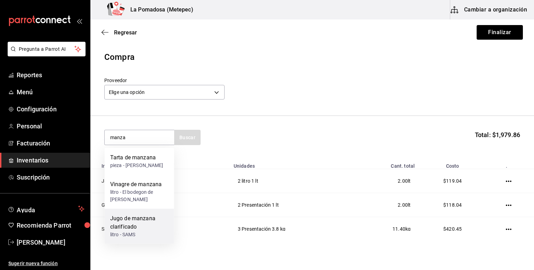
click at [149, 217] on div "Jugo de manzana clarificado" at bounding box center [139, 222] width 58 height 17
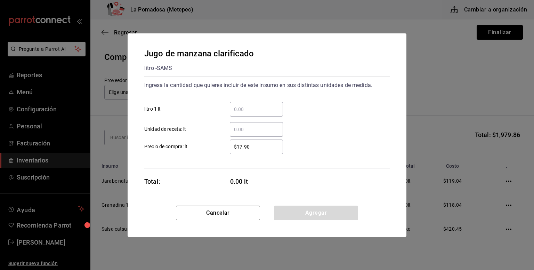
click at [265, 109] on input "​ litro 1 lt" at bounding box center [256, 109] width 53 height 8
type input "4"
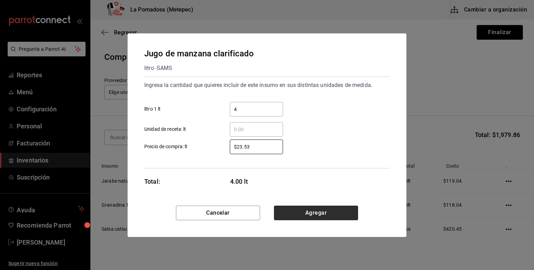
type input "$23.53"
click at [301, 216] on button "Agregar" at bounding box center [316, 213] width 84 height 15
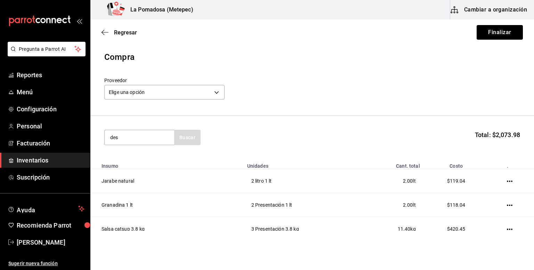
type input "des"
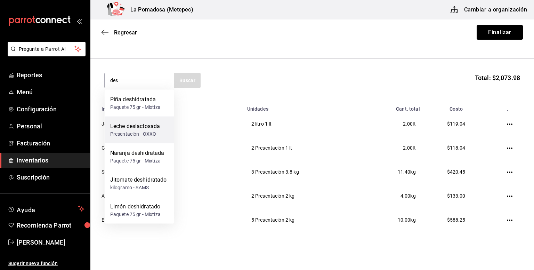
scroll to position [58, 0]
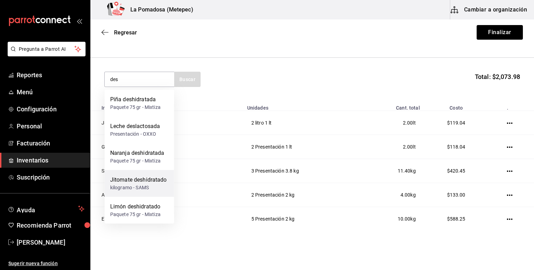
click at [148, 187] on div "kilogramo - SAMS" at bounding box center [138, 187] width 57 height 7
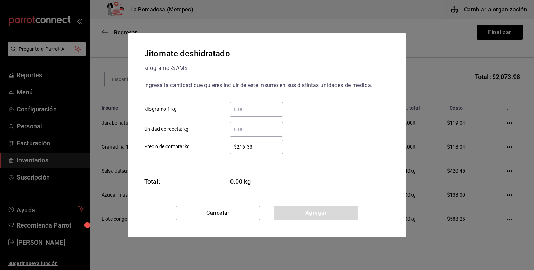
click at [258, 109] on input "​ kilogramo 1 kg" at bounding box center [256, 109] width 53 height 8
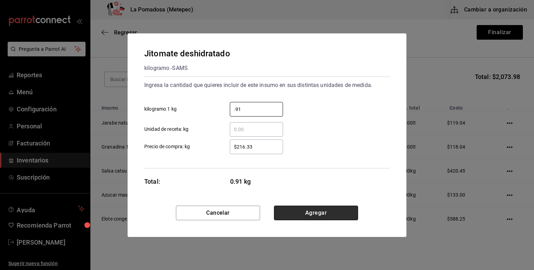
type input "0.91"
click at [312, 213] on button "Agregar" at bounding box center [316, 213] width 84 height 15
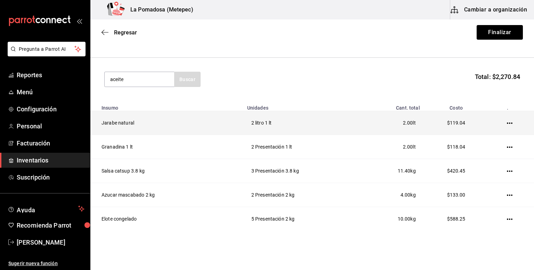
type input "aceite"
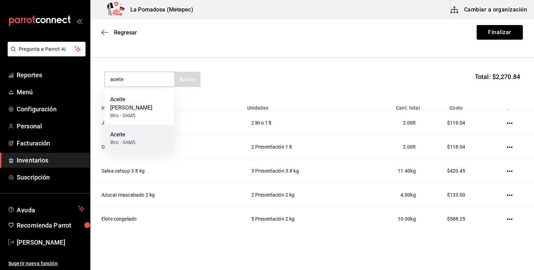
click at [138, 127] on div "Aceite litro - SAMS" at bounding box center [140, 138] width 70 height 27
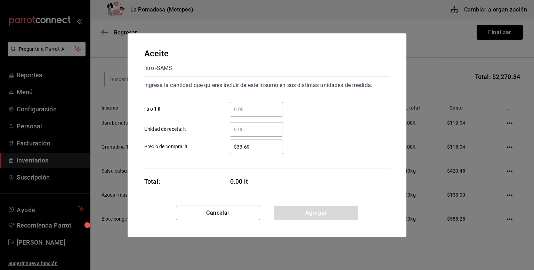
click at [244, 106] on input "​ litro 1 lt" at bounding box center [256, 109] width 53 height 8
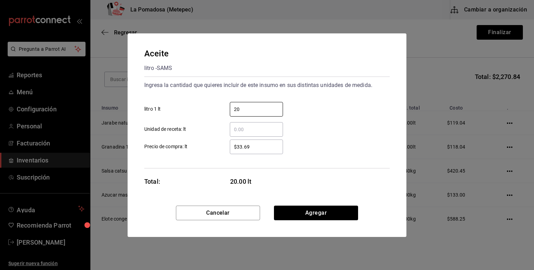
type input "20"
click at [246, 145] on input "$33.69" at bounding box center [256, 147] width 53 height 8
click at [296, 209] on button "Agregar" at bounding box center [316, 213] width 84 height 15
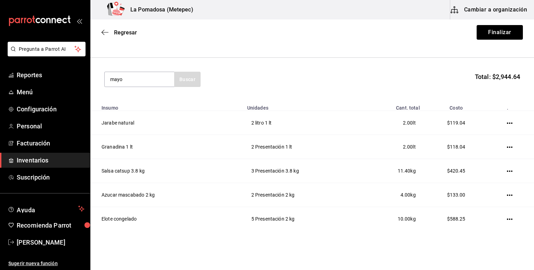
type input "mayo"
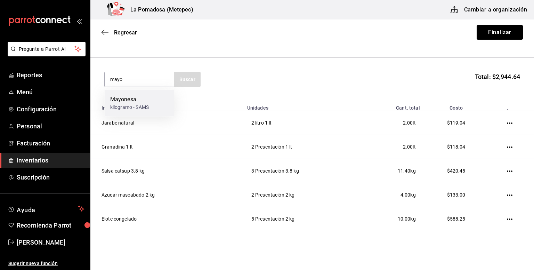
click at [139, 115] on div "Mayonesa kilogramo - SAMS" at bounding box center [140, 103] width 70 height 27
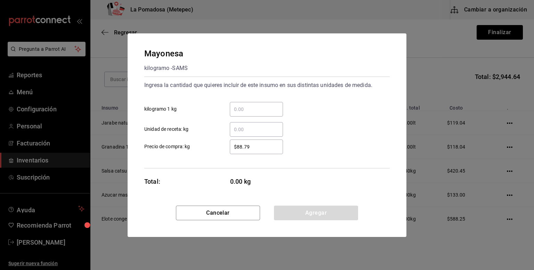
click at [263, 107] on input "​ kilogramo 1 kg" at bounding box center [256, 109] width 53 height 8
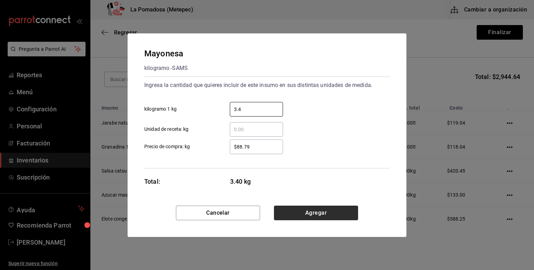
type input "3.4"
click at [318, 213] on button "Agregar" at bounding box center [316, 213] width 84 height 15
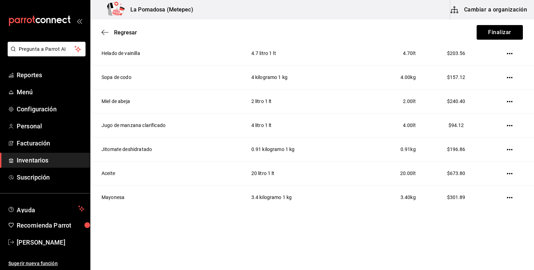
scroll to position [0, 0]
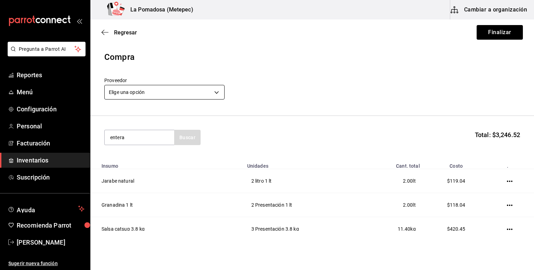
type input "entera"
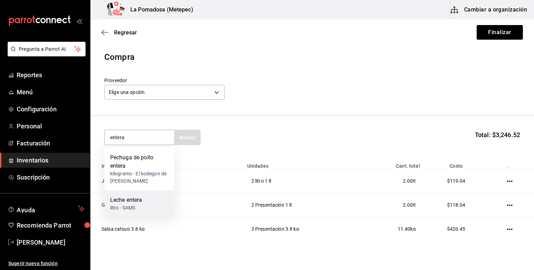
click at [139, 203] on div "Leche entera" at bounding box center [126, 200] width 32 height 8
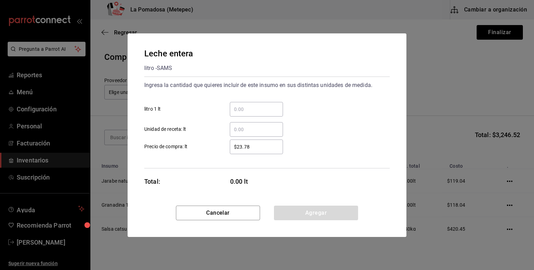
click at [248, 115] on div "​" at bounding box center [256, 109] width 53 height 15
click at [248, 113] on input "​ litro 1 lt" at bounding box center [256, 109] width 53 height 8
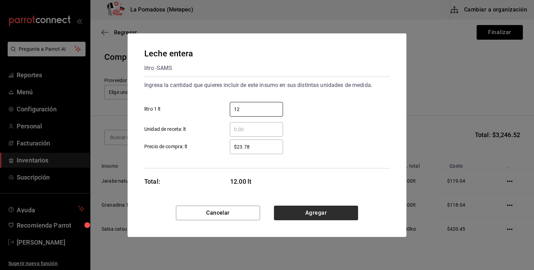
type input "12"
click at [324, 214] on button "Agregar" at bounding box center [316, 213] width 84 height 15
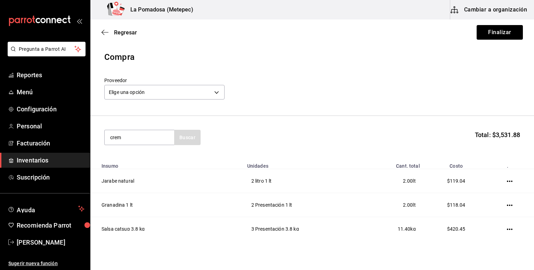
type input "crem"
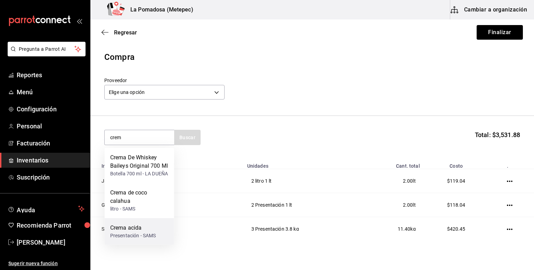
click at [138, 232] on div "Crema acida" at bounding box center [133, 228] width 46 height 8
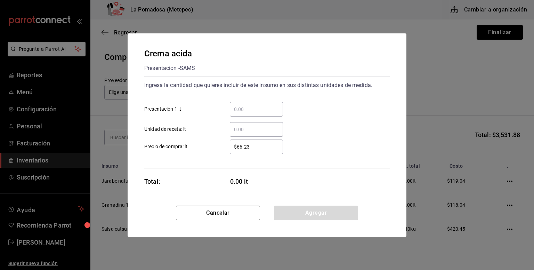
click at [253, 111] on input "​ Presentación 1 lt" at bounding box center [256, 109] width 53 height 8
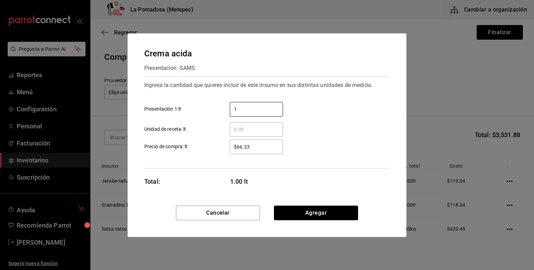
type input "1"
click at [241, 152] on div "$66.23 ​" at bounding box center [256, 146] width 53 height 15
click at [241, 151] on input "$66.23" at bounding box center [256, 147] width 53 height 8
click at [241, 152] on div "$66.23 ​" at bounding box center [256, 146] width 53 height 15
click at [241, 151] on input "$66.23" at bounding box center [256, 147] width 53 height 8
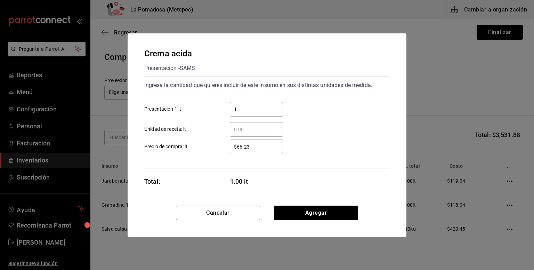
click at [241, 152] on div "$66.23 ​" at bounding box center [256, 146] width 53 height 15
click at [241, 151] on input "$66.23" at bounding box center [256, 147] width 53 height 8
type input "$6"
type input "$72.63"
click at [306, 214] on button "Agregar" at bounding box center [316, 213] width 84 height 15
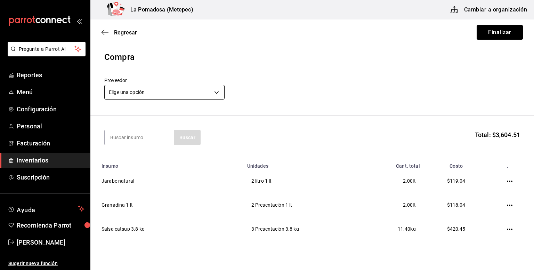
click at [133, 92] on body "Pregunta a Parrot AI Reportes Menú Configuración Personal Facturación Inventari…" at bounding box center [267, 115] width 534 height 231
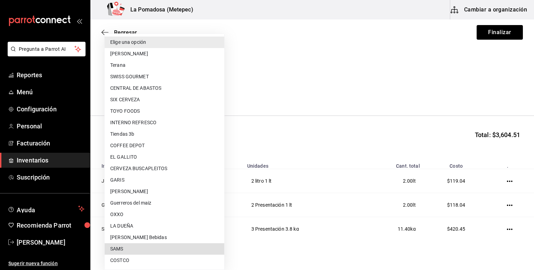
type input "5feff204-c414-4be0-b118-8bdfd1fcaed5"
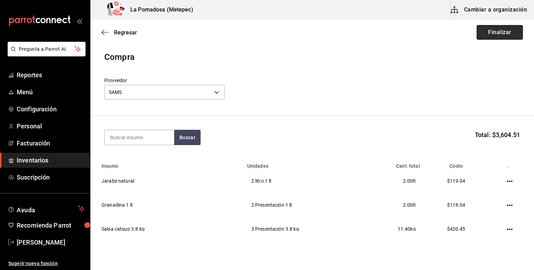
click at [502, 29] on button "Finalizar" at bounding box center [500, 32] width 46 height 15
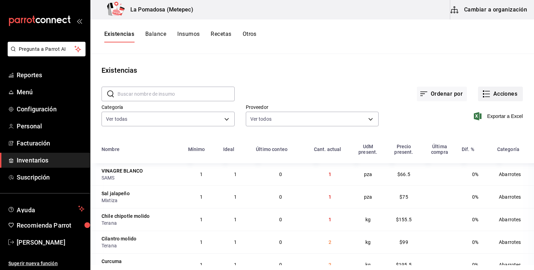
click at [496, 93] on button "Acciones" at bounding box center [500, 94] width 45 height 15
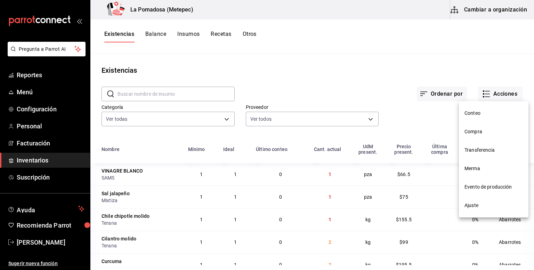
click at [471, 136] on li "Compra" at bounding box center [494, 131] width 70 height 18
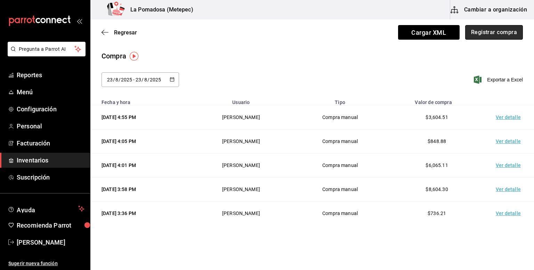
click at [484, 31] on button "Registrar compra" at bounding box center [494, 32] width 58 height 15
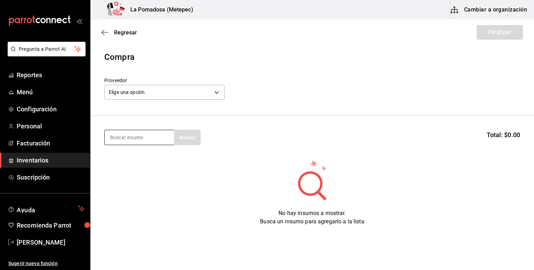
click at [138, 141] on input at bounding box center [140, 137] width 70 height 15
type input "pan"
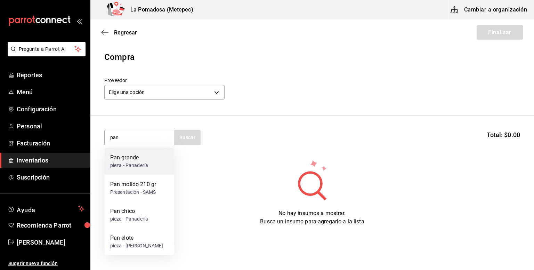
click at [141, 161] on div "Pan grande" at bounding box center [129, 157] width 38 height 8
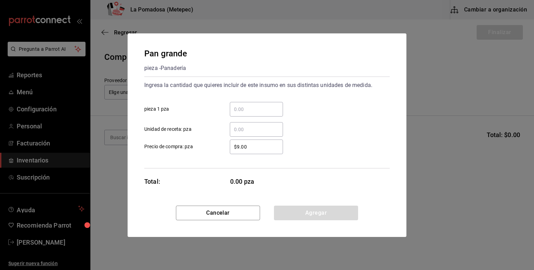
click at [250, 107] on input "​ pieza 1 pza" at bounding box center [256, 109] width 53 height 8
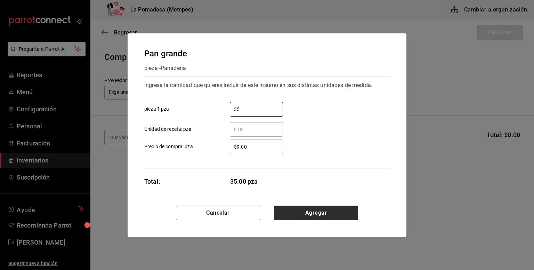
type input "35"
click at [316, 213] on button "Agregar" at bounding box center [316, 213] width 84 height 15
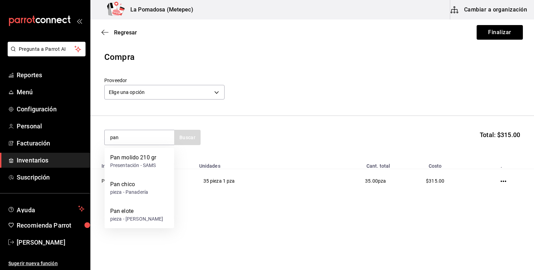
type input "pan"
click at [148, 184] on div "Pan chico pieza - Panadería" at bounding box center [140, 188] width 70 height 27
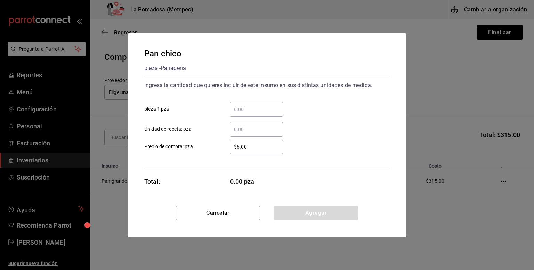
click at [259, 110] on input "​ pieza 1 pza" at bounding box center [256, 109] width 53 height 8
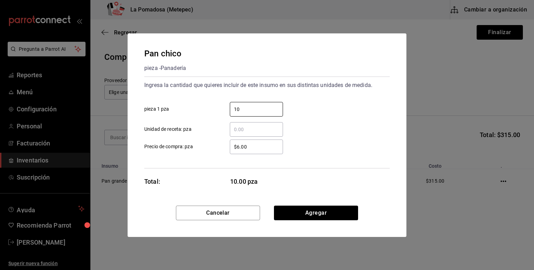
type input "10"
click at [245, 147] on input "$6.00" at bounding box center [256, 147] width 53 height 8
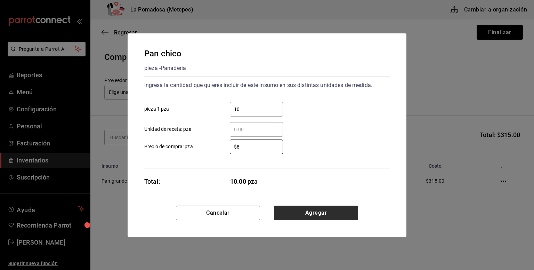
type input "$8"
click at [335, 211] on button "Agregar" at bounding box center [316, 213] width 84 height 15
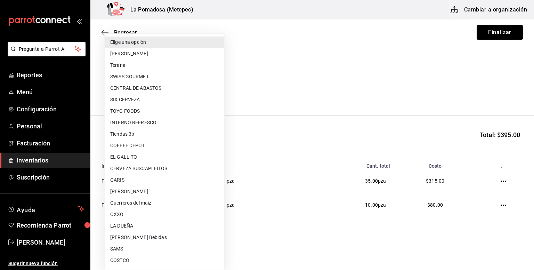
click at [199, 90] on body "Pregunta a Parrot AI Reportes Menú Configuración Personal Facturación Inventari…" at bounding box center [267, 115] width 534 height 231
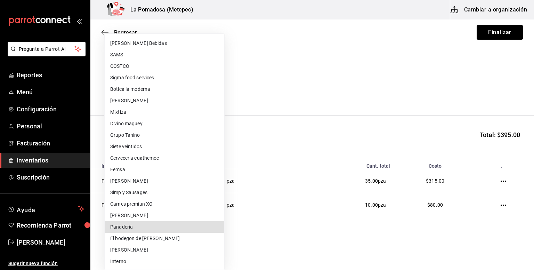
type input "3157a4aa-f944-4103-a3b0-673655610a57"
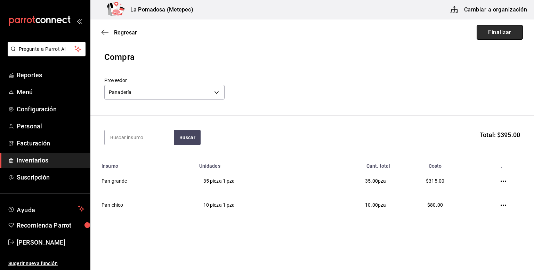
click at [496, 34] on button "Finalizar" at bounding box center [500, 32] width 46 height 15
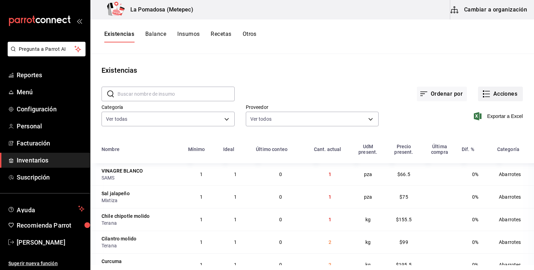
click at [491, 99] on button "Acciones" at bounding box center [500, 94] width 45 height 15
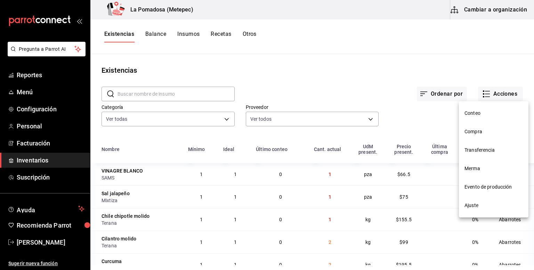
click at [478, 133] on span "Compra" at bounding box center [494, 131] width 58 height 7
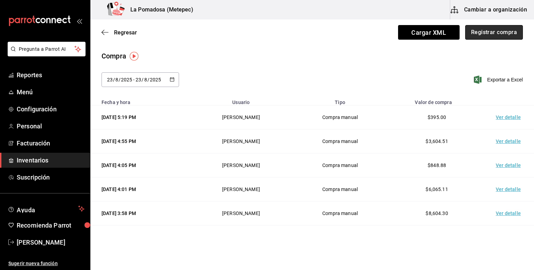
click at [485, 32] on button "Registrar compra" at bounding box center [494, 32] width 58 height 15
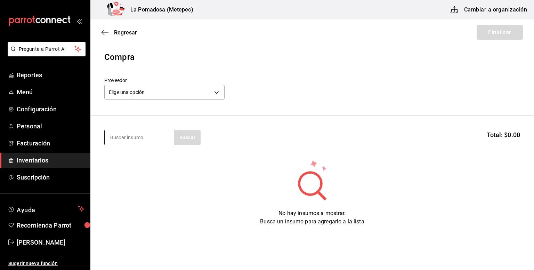
click at [150, 135] on input at bounding box center [140, 137] width 70 height 15
type input "aguaca"
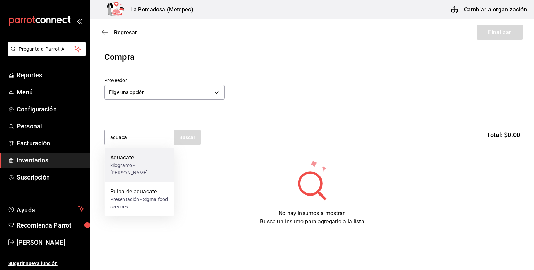
click at [157, 158] on div "Aguacate" at bounding box center [139, 157] width 58 height 8
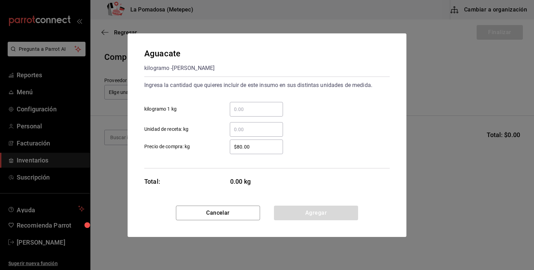
click at [254, 113] on input "​ kilogramo 1 kg" at bounding box center [256, 109] width 53 height 8
type input "5"
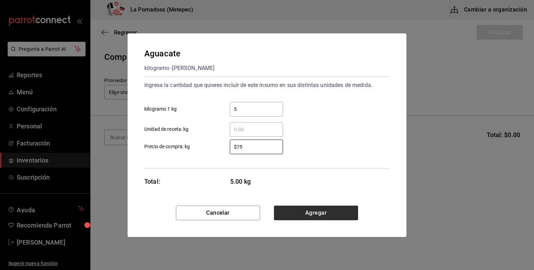
type input "$75"
click at [340, 214] on button "Agregar" at bounding box center [316, 213] width 84 height 15
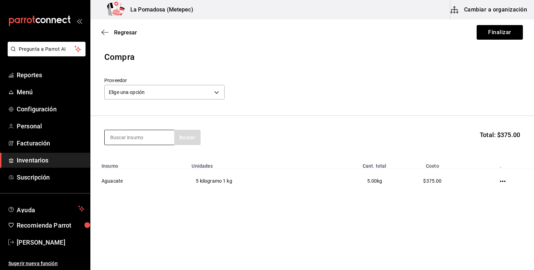
click at [159, 137] on input at bounding box center [140, 137] width 70 height 15
type input "c"
type input "blue"
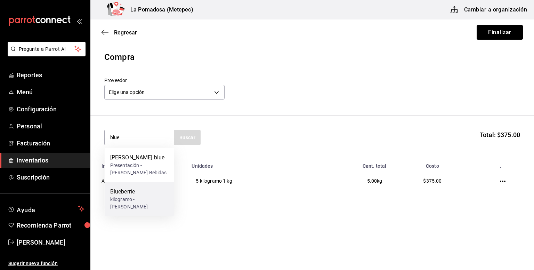
click at [131, 201] on div "kilogramo - [PERSON_NAME]" at bounding box center [139, 203] width 58 height 15
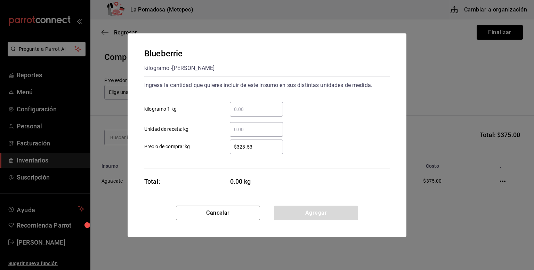
click at [257, 109] on input "​ kilogramo 1 kg" at bounding box center [256, 109] width 53 height 8
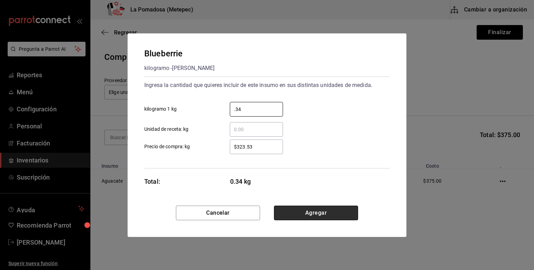
type input "0.34"
click at [313, 211] on button "Agregar" at bounding box center [316, 213] width 84 height 15
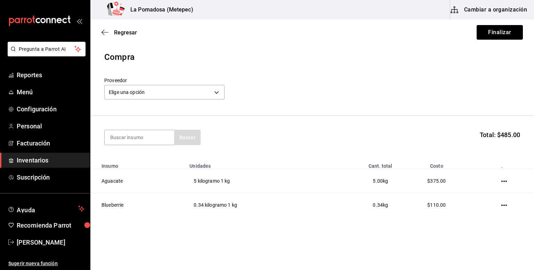
scroll to position [8, 0]
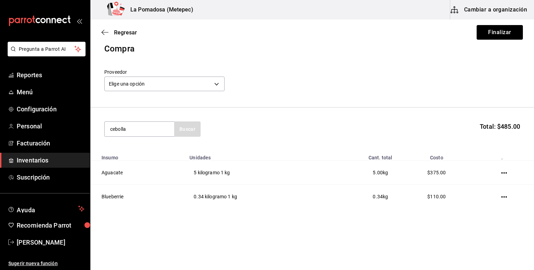
type input "cebolla"
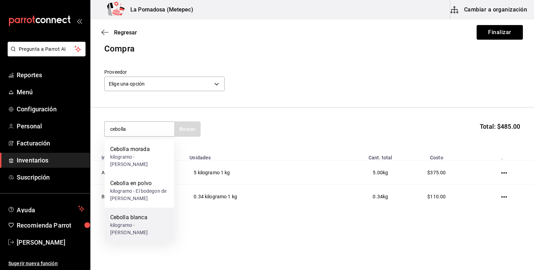
click at [143, 234] on div "kilogramo - [PERSON_NAME]" at bounding box center [139, 229] width 58 height 15
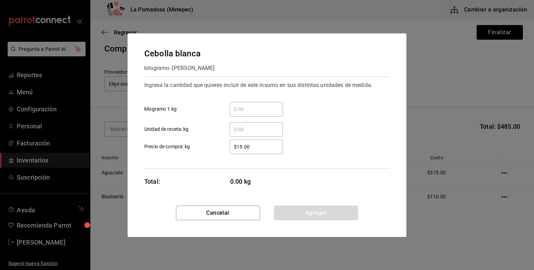
click at [274, 111] on input "​ kilogramo 1 kg" at bounding box center [256, 109] width 53 height 8
type input "5"
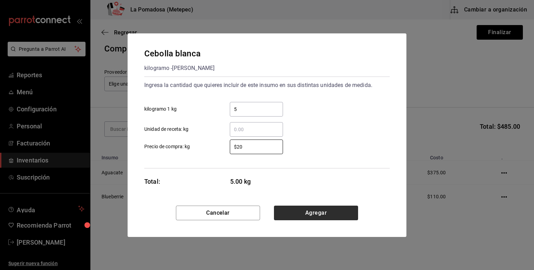
type input "$20"
click at [328, 217] on button "Agregar" at bounding box center [316, 213] width 84 height 15
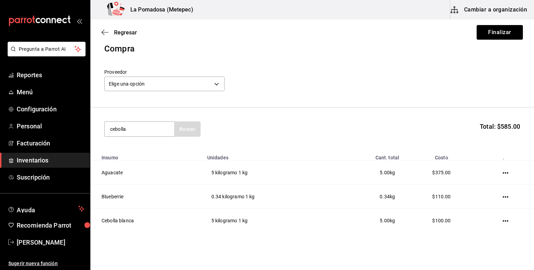
type input "cebolla"
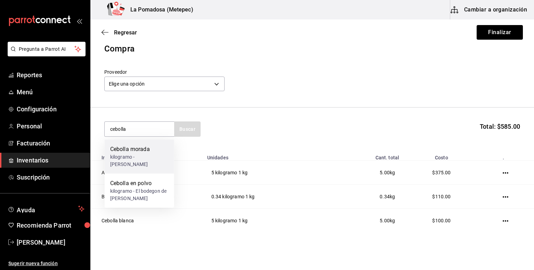
click at [144, 152] on div "Cebolla morada" at bounding box center [139, 149] width 58 height 8
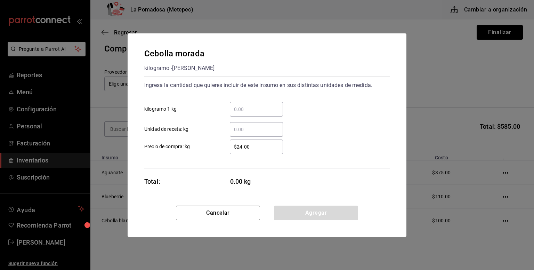
click at [251, 107] on input "​ kilogramo 1 kg" at bounding box center [256, 109] width 53 height 8
type input "1"
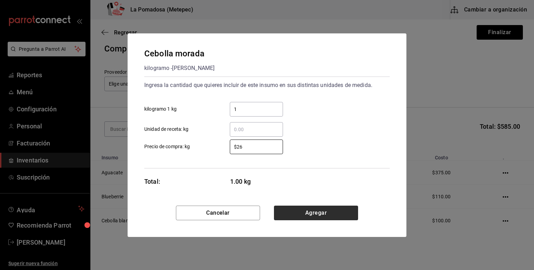
type input "$26"
click at [342, 211] on button "Agregar" at bounding box center [316, 213] width 84 height 15
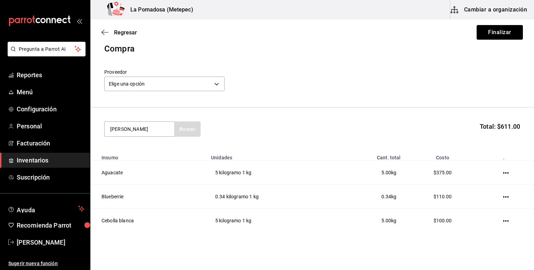
type input "[PERSON_NAME]"
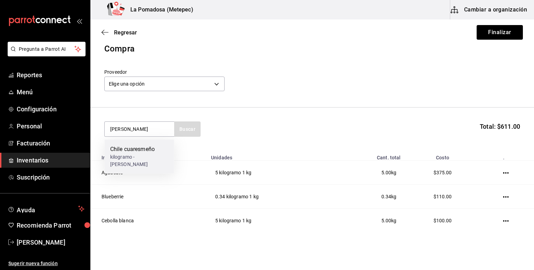
click at [147, 158] on div "kilogramo - [PERSON_NAME]" at bounding box center [139, 160] width 58 height 15
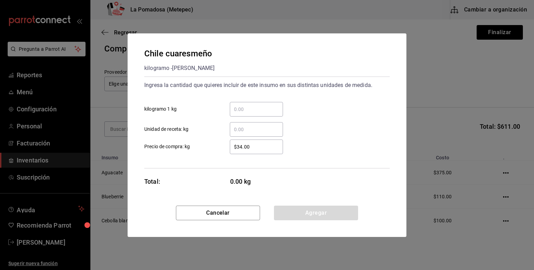
click at [252, 112] on input "​ kilogramo 1 kg" at bounding box center [256, 109] width 53 height 8
type input "5"
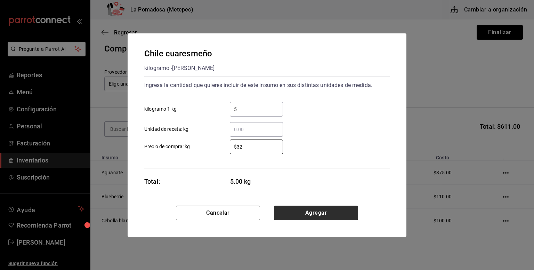
type input "$32"
click at [327, 211] on button "Agregar" at bounding box center [316, 213] width 84 height 15
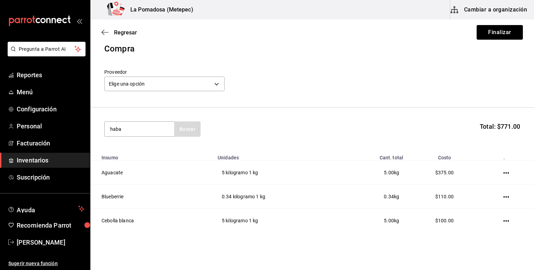
type input "haba"
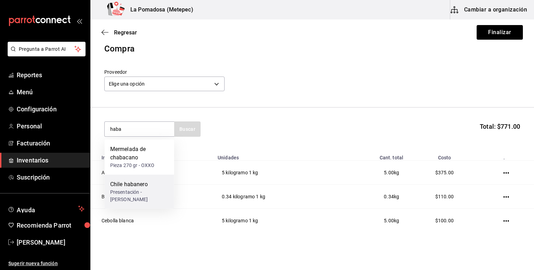
click at [154, 195] on div "Presentación - [PERSON_NAME]" at bounding box center [139, 196] width 58 height 15
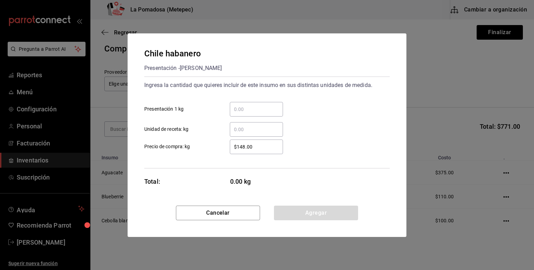
click at [244, 109] on input "​ Presentación 1 kg" at bounding box center [256, 109] width 53 height 8
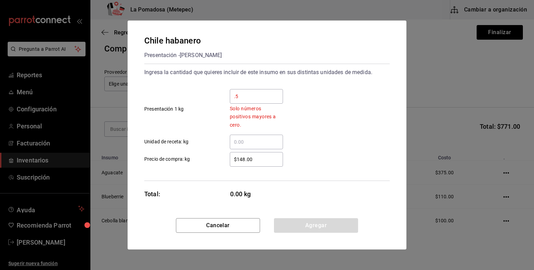
type input "0.5"
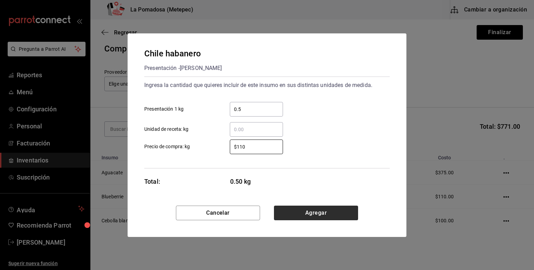
type input "$110"
click at [330, 216] on button "Agregar" at bounding box center [316, 213] width 84 height 15
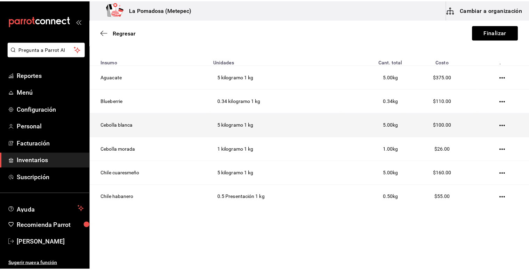
scroll to position [0, 0]
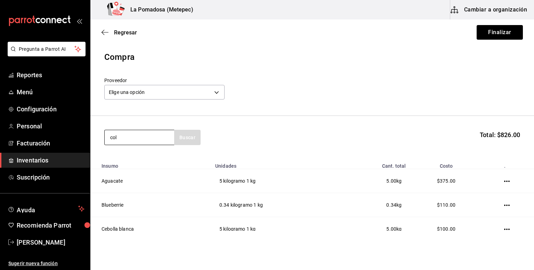
type input "col"
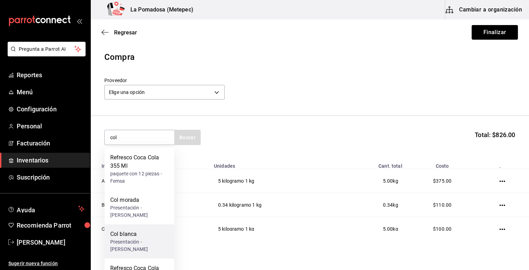
click at [143, 243] on div "Presentación - [PERSON_NAME]" at bounding box center [139, 245] width 58 height 15
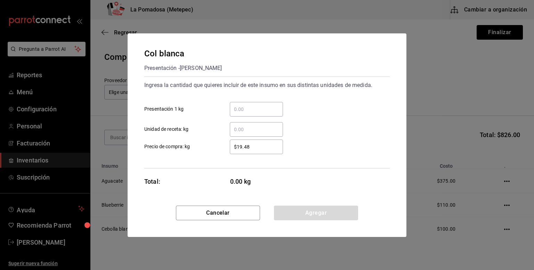
click at [253, 111] on input "​ Presentación 1 kg" at bounding box center [256, 109] width 53 height 8
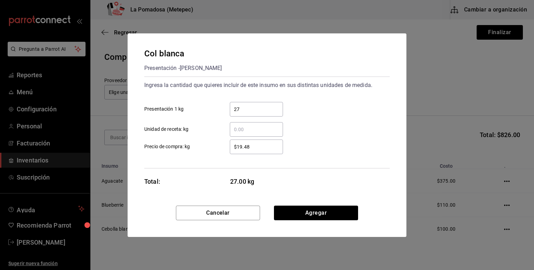
type input "27"
type input "$16.66"
click at [334, 209] on button "Agregar" at bounding box center [316, 213] width 84 height 15
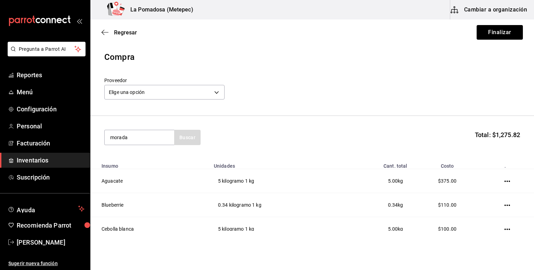
type input "morada"
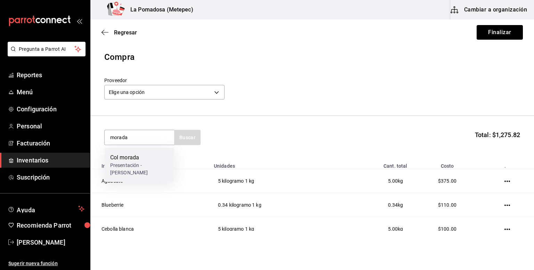
click at [130, 162] on div "Presentación - [PERSON_NAME]" at bounding box center [139, 169] width 58 height 15
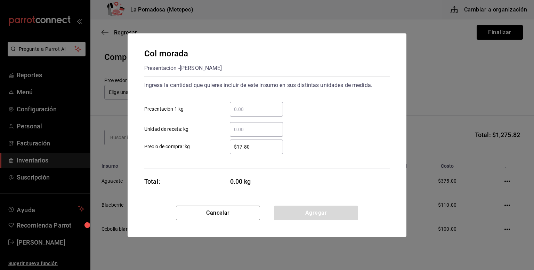
click at [253, 109] on input "​ Presentación 1 kg" at bounding box center [256, 109] width 53 height 8
type input "2"
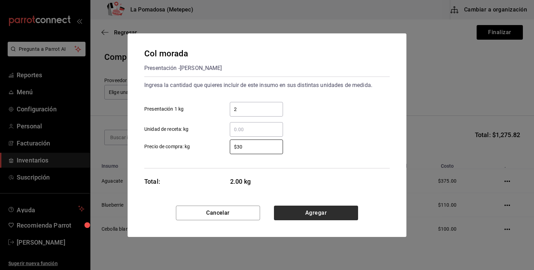
type input "$30"
click at [342, 210] on button "Agregar" at bounding box center [316, 213] width 84 height 15
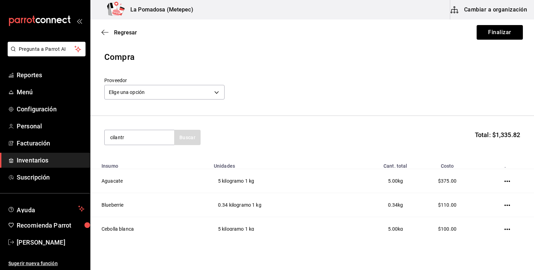
type input "cilantr"
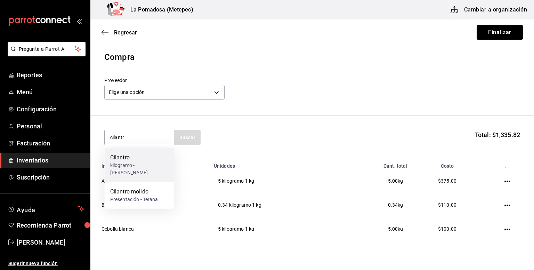
click at [157, 170] on div "kilogramo - [PERSON_NAME]" at bounding box center [139, 169] width 58 height 15
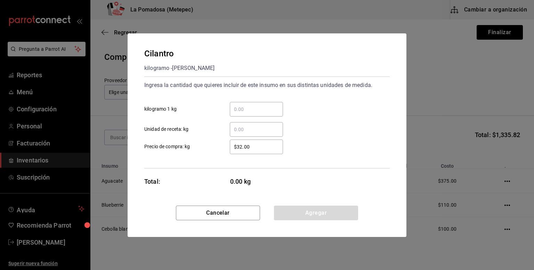
click at [251, 112] on input "​ kilogramo 1 kg" at bounding box center [256, 109] width 53 height 8
type input "0.5"
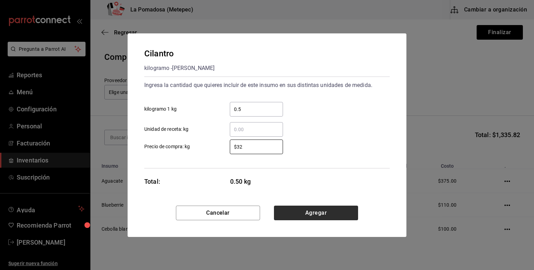
type input "$32"
click at [333, 209] on button "Agregar" at bounding box center [316, 213] width 84 height 15
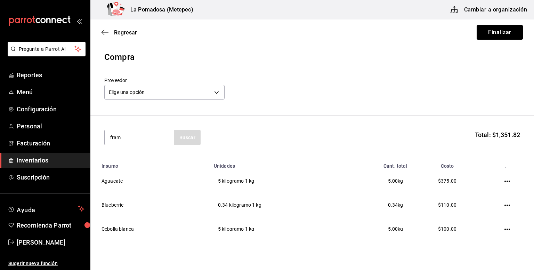
type input "fram"
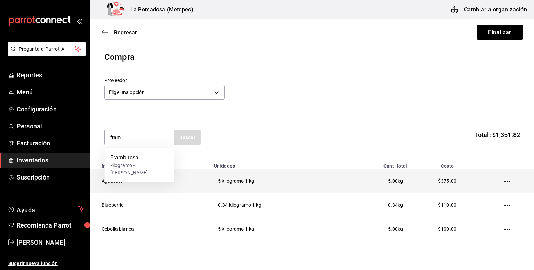
click at [101, 178] on td "Aguacate" at bounding box center [149, 181] width 119 height 24
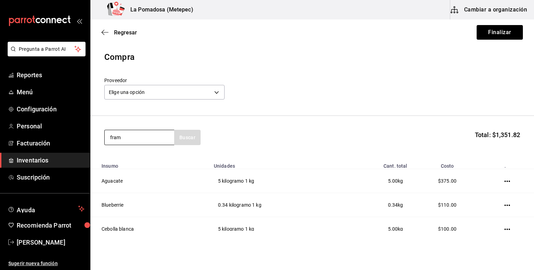
click at [149, 140] on input "fram" at bounding box center [140, 137] width 70 height 15
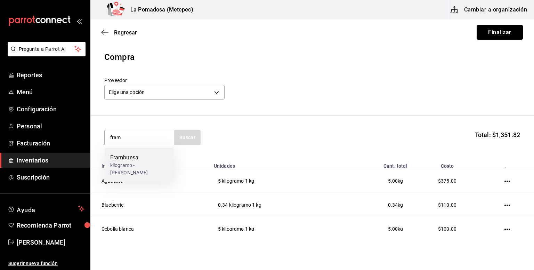
click at [147, 161] on div "Frambuesa" at bounding box center [139, 157] width 58 height 8
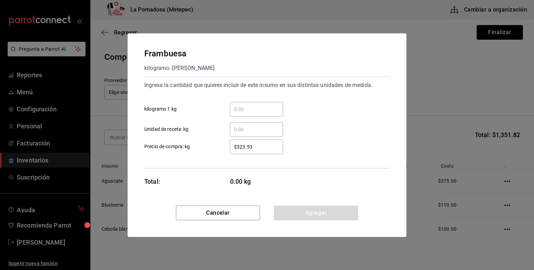
click at [269, 107] on input "​ kilogramo 1 kg" at bounding box center [256, 109] width 53 height 8
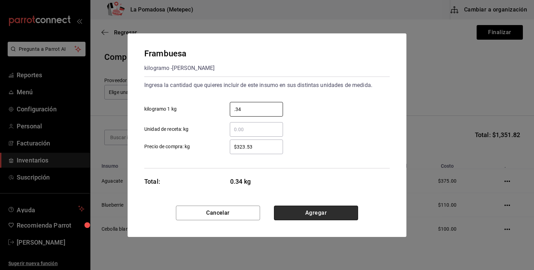
type input "0.34"
click at [321, 219] on button "Agregar" at bounding box center [316, 213] width 84 height 15
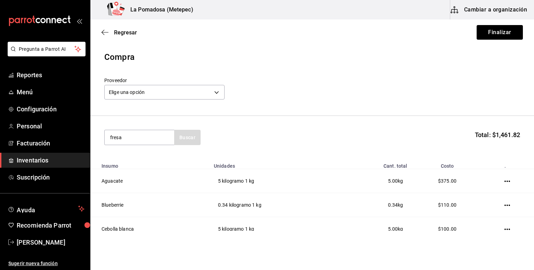
type input "fresa"
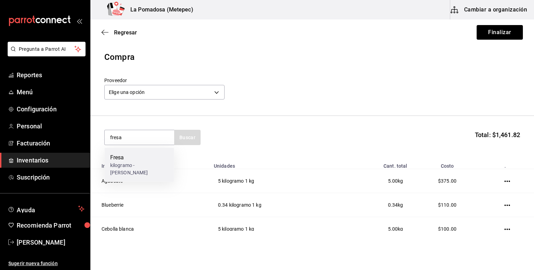
click at [128, 163] on div "kilogramo - [PERSON_NAME]" at bounding box center [139, 169] width 58 height 15
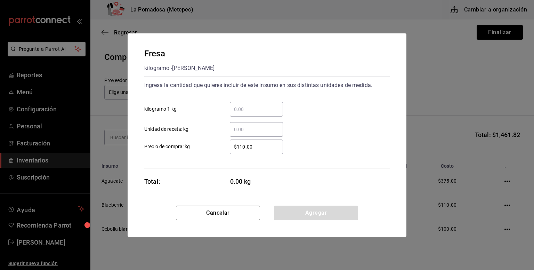
click at [270, 111] on input "​ kilogramo 1 kg" at bounding box center [256, 109] width 53 height 8
type input "1.5"
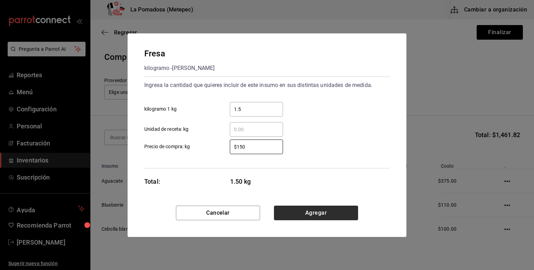
type input "$150"
click at [313, 210] on button "Agregar" at bounding box center [316, 213] width 84 height 15
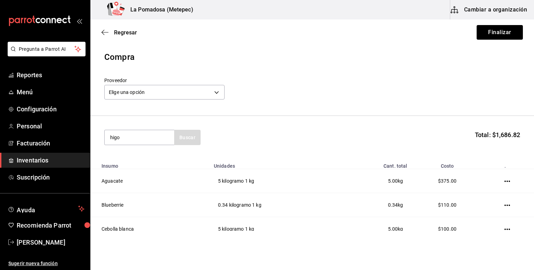
type input "higo"
click at [154, 159] on div "Higo kilogramo - SAMS" at bounding box center [140, 161] width 70 height 27
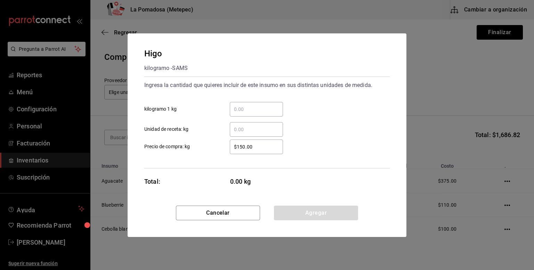
click at [249, 114] on div "​" at bounding box center [256, 109] width 53 height 15
click at [249, 113] on input "​ kilogramo 1 kg" at bounding box center [256, 109] width 53 height 8
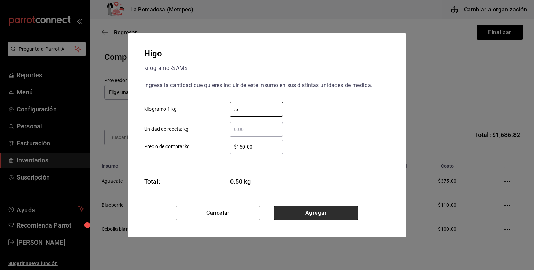
type input "0.5"
click at [316, 214] on button "Agregar" at bounding box center [316, 213] width 84 height 15
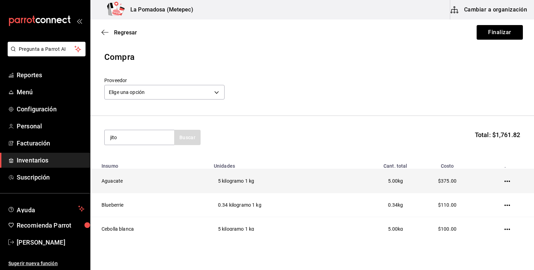
type input "jito"
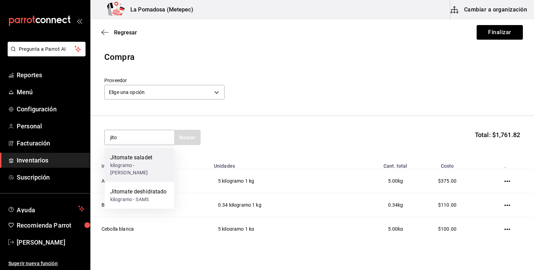
click at [139, 163] on div "kilogramo - [PERSON_NAME]" at bounding box center [139, 169] width 58 height 15
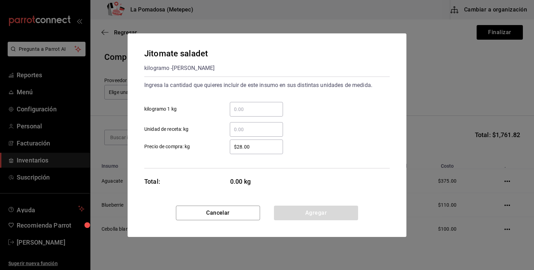
click at [244, 109] on input "​ kilogramo 1 kg" at bounding box center [256, 109] width 53 height 8
type input "5"
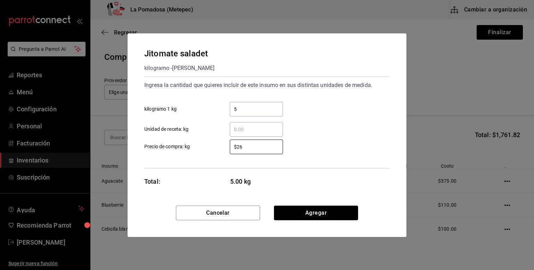
type input "$26"
click at [319, 203] on div "Jitomate saladet kilogramo - [PERSON_NAME] Ingresa la cantidad que quieres incl…" at bounding box center [267, 119] width 279 height 172
click at [320, 210] on button "Agregar" at bounding box center [316, 213] width 84 height 15
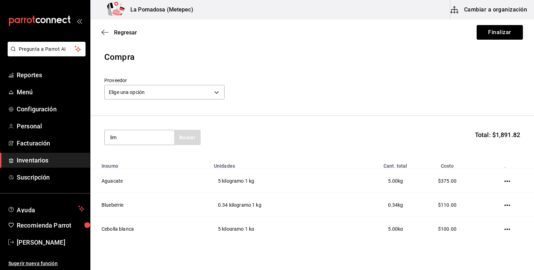
type input "lim"
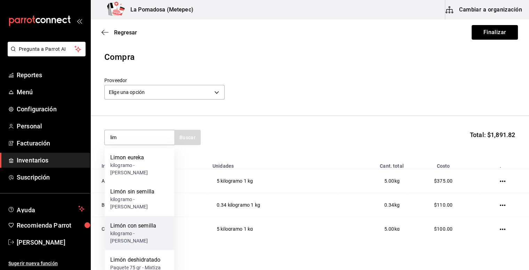
click at [141, 223] on div "Limón con semilla" at bounding box center [139, 226] width 58 height 8
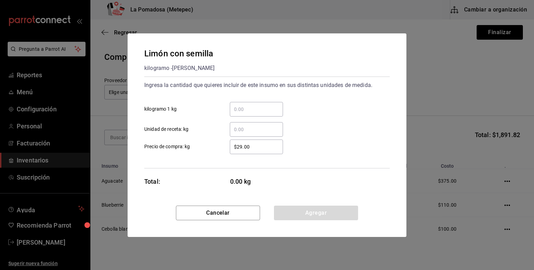
click at [268, 109] on input "​ kilogramo 1 kg" at bounding box center [256, 109] width 53 height 8
type input "5"
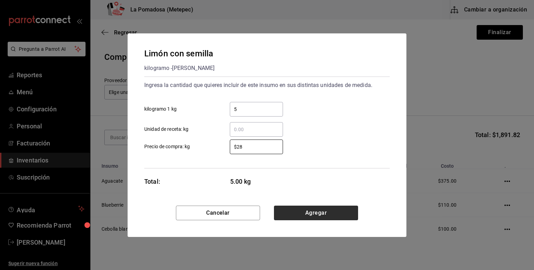
type input "$28"
click at [340, 210] on button "Agregar" at bounding box center [316, 213] width 84 height 15
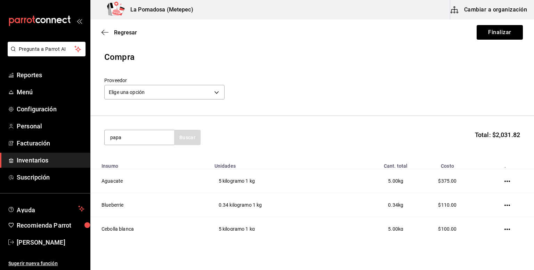
type input "papa"
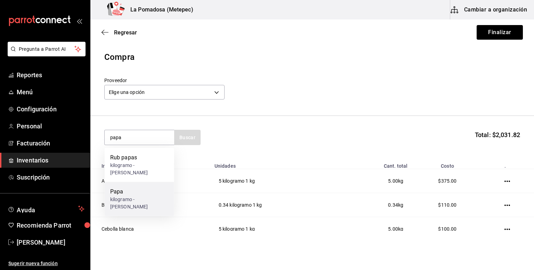
click at [139, 187] on div "Papa" at bounding box center [139, 191] width 58 height 8
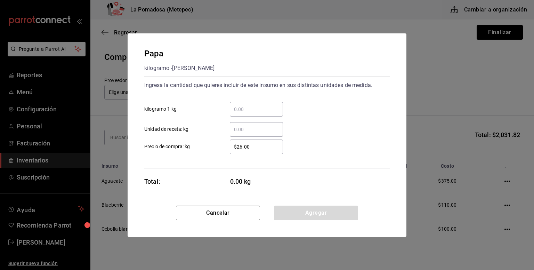
click at [273, 107] on input "​ kilogramo 1 kg" at bounding box center [256, 109] width 53 height 8
type input "12"
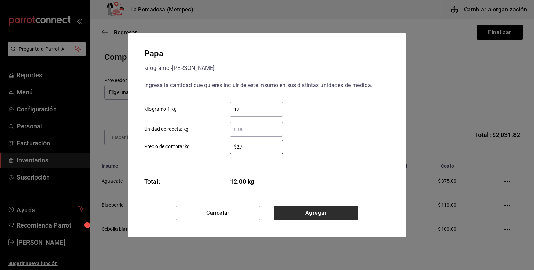
type input "$27"
click at [339, 214] on button "Agregar" at bounding box center [316, 213] width 84 height 15
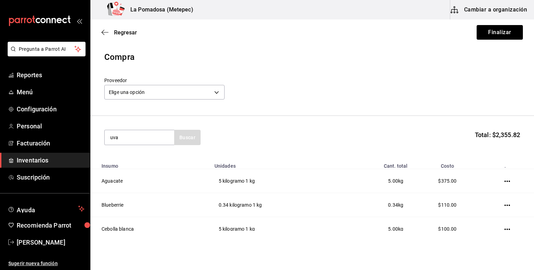
type input "uva"
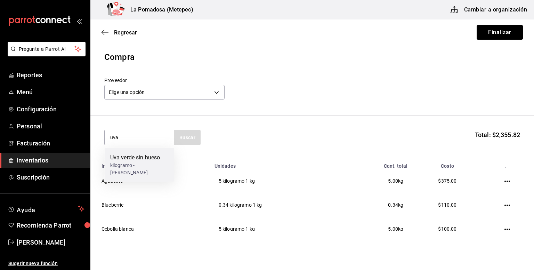
click at [137, 168] on div "kilogramo - [PERSON_NAME]" at bounding box center [139, 169] width 58 height 15
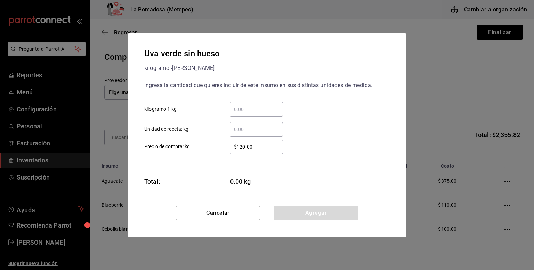
click at [242, 114] on div "​" at bounding box center [256, 109] width 53 height 15
click at [242, 113] on input "​ kilogramo 1 kg" at bounding box center [256, 109] width 53 height 8
type input "1"
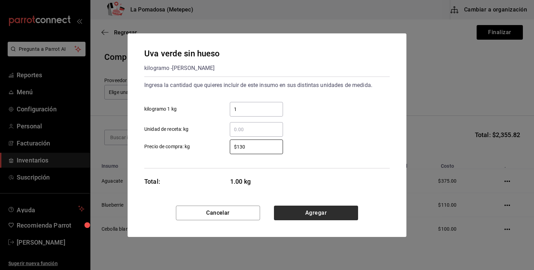
type input "$130"
click at [334, 217] on button "Agregar" at bounding box center [316, 213] width 84 height 15
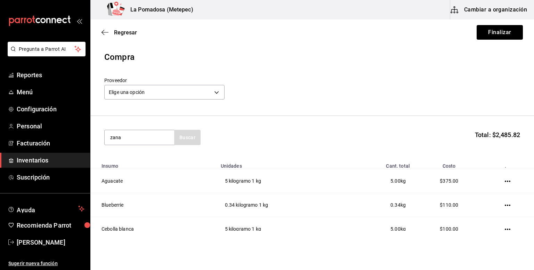
type input "zana"
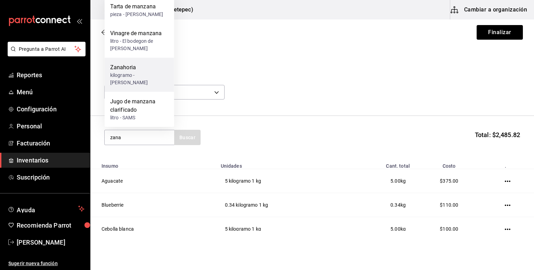
click at [131, 75] on div "kilogramo - [PERSON_NAME]" at bounding box center [139, 79] width 58 height 15
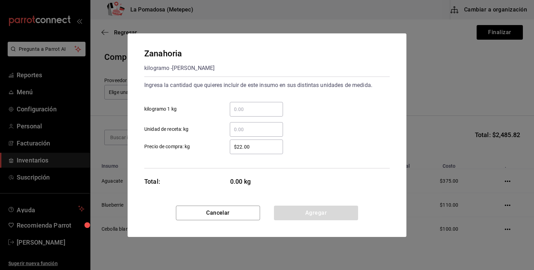
click at [251, 111] on input "​ kilogramo 1 kg" at bounding box center [256, 109] width 53 height 8
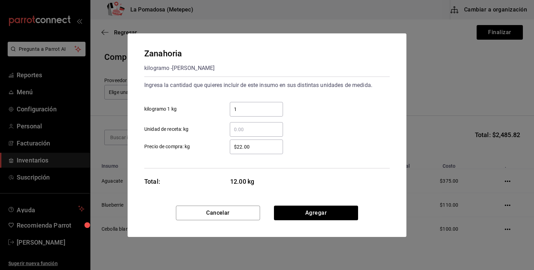
type input "1"
type input "$20"
click at [330, 213] on button "Agregar" at bounding box center [316, 213] width 84 height 15
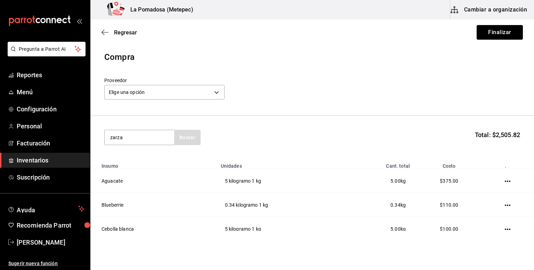
type input "zarza"
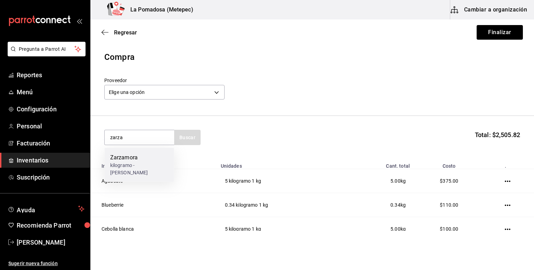
click at [163, 155] on div "Zarzamora" at bounding box center [139, 157] width 58 height 8
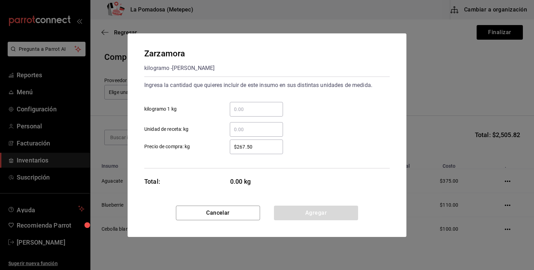
click at [271, 118] on div "​ Unidad de receta: kg" at bounding box center [264, 127] width 251 height 20
click at [266, 110] on input "​ kilogramo 1 kg" at bounding box center [256, 109] width 53 height 8
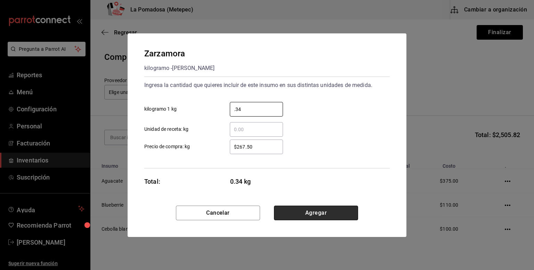
type input "0.34"
click at [313, 213] on button "Agregar" at bounding box center [316, 213] width 84 height 15
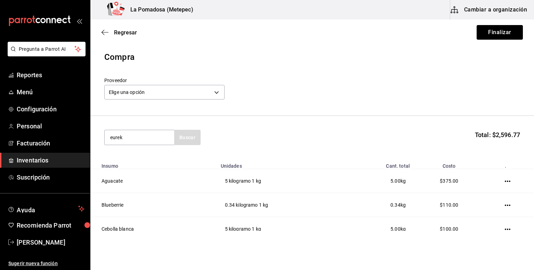
type input "eurek"
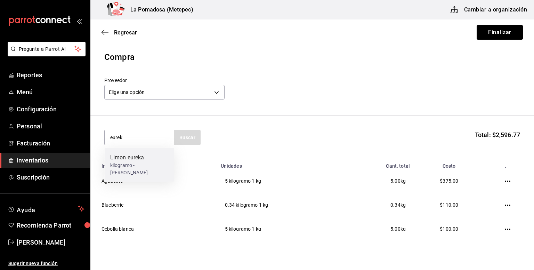
click at [147, 174] on div "kilogramo - [PERSON_NAME]" at bounding box center [139, 169] width 58 height 15
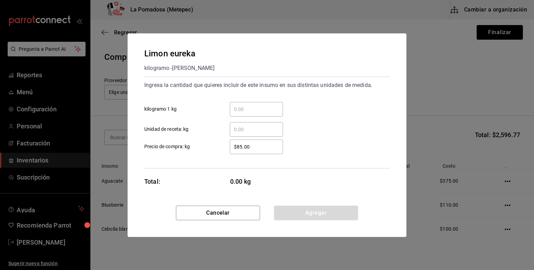
click at [269, 112] on input "​ kilogramo 1 kg" at bounding box center [256, 109] width 53 height 8
type input "0.5"
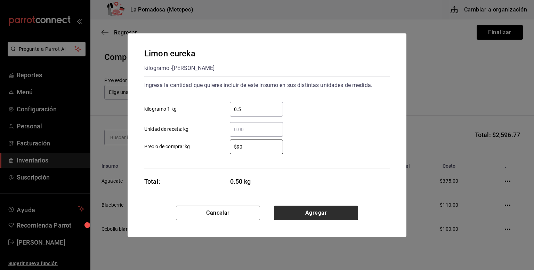
type input "$90"
click at [328, 216] on button "Agregar" at bounding box center [316, 213] width 84 height 15
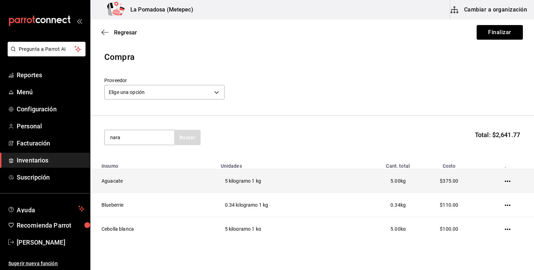
type input "nara"
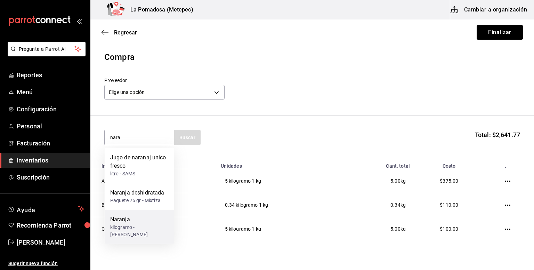
click at [131, 224] on div "kilogramo - [PERSON_NAME]" at bounding box center [139, 231] width 58 height 15
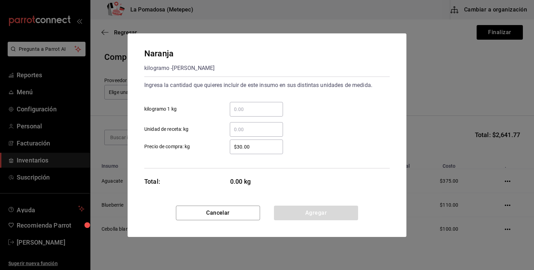
click at [261, 109] on input "​ kilogramo 1 kg" at bounding box center [256, 109] width 53 height 8
type input "5"
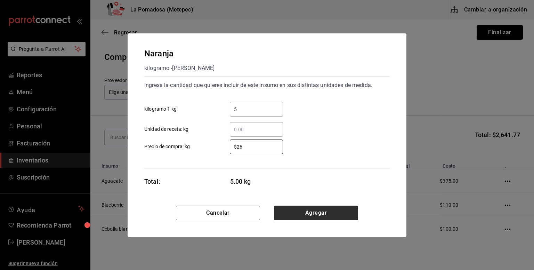
type input "$26"
click at [350, 212] on button "Agregar" at bounding box center [316, 213] width 84 height 15
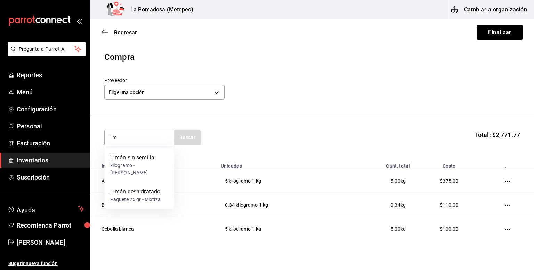
type input "lim"
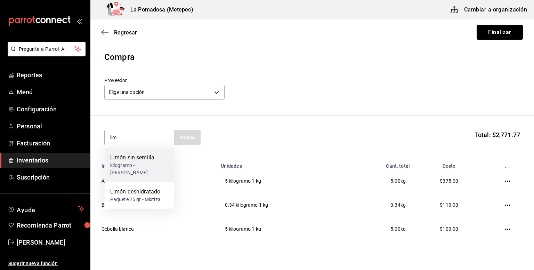
click at [136, 158] on div "Limón sin semilla" at bounding box center [139, 157] width 58 height 8
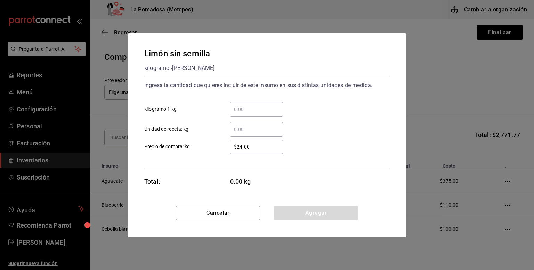
click at [253, 107] on input "​ kilogramo 1 kg" at bounding box center [256, 109] width 53 height 8
type input "4"
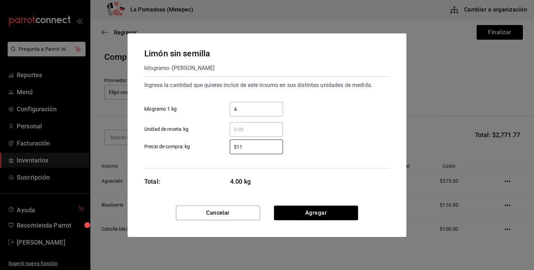
type input "$1"
type input "$22"
click at [253, 107] on input "4" at bounding box center [256, 109] width 53 height 8
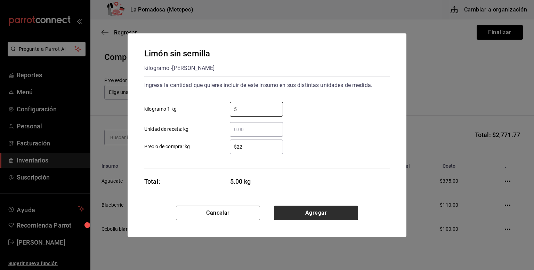
type input "5"
click at [317, 211] on button "Agregar" at bounding box center [316, 213] width 84 height 15
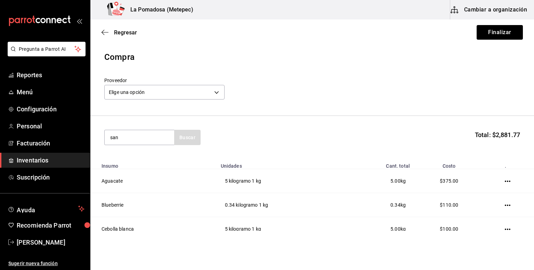
type input "san"
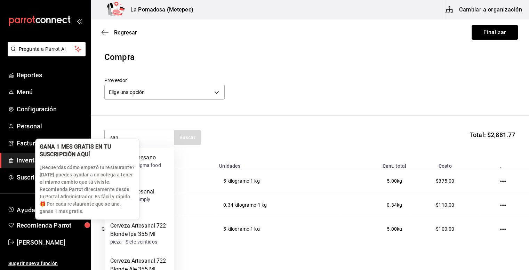
scroll to position [123, 0]
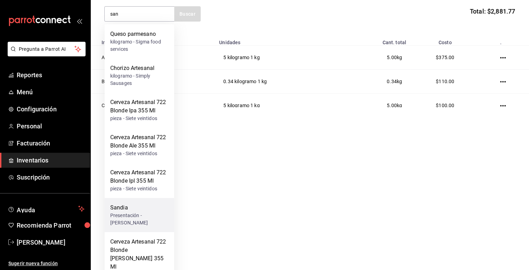
click at [147, 216] on div "Presentación - [PERSON_NAME]" at bounding box center [139, 219] width 58 height 15
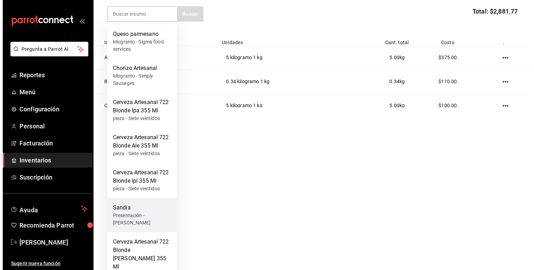
scroll to position [0, 0]
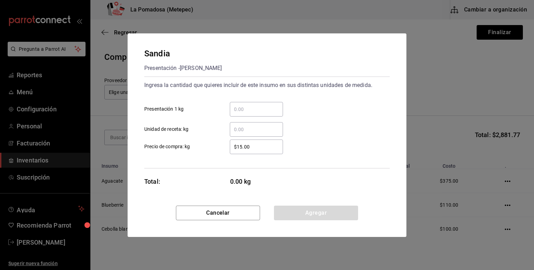
click at [256, 113] on input "​ Presentación 1 kg" at bounding box center [256, 109] width 53 height 8
type input "4.6"
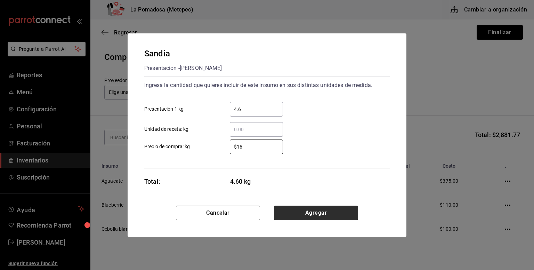
type input "$16"
click at [343, 212] on button "Agregar" at bounding box center [316, 213] width 84 height 15
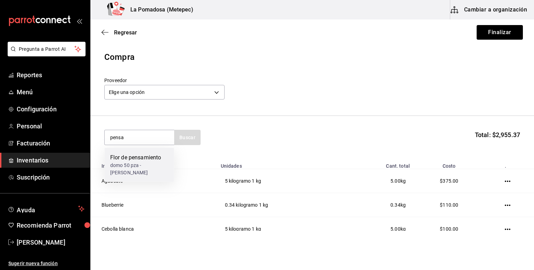
click at [152, 166] on div "domo 50 pza - [PERSON_NAME]" at bounding box center [139, 169] width 58 height 15
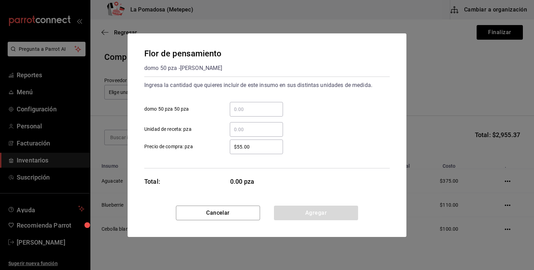
click at [256, 107] on input "​ domo 50 pza 50 pza" at bounding box center [256, 109] width 53 height 8
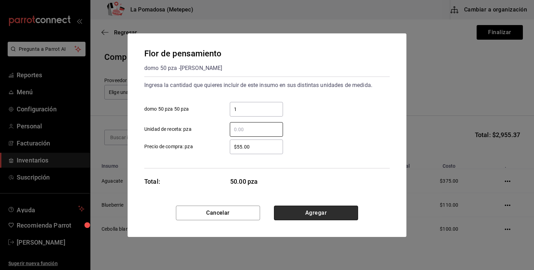
click at [349, 211] on button "Agregar" at bounding box center [316, 213] width 84 height 15
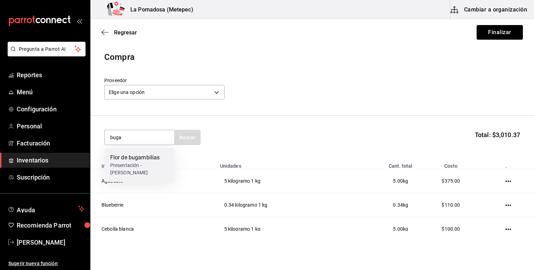
click at [169, 160] on div "Flor de bugambilias Presentación - [PERSON_NAME]" at bounding box center [140, 165] width 70 height 34
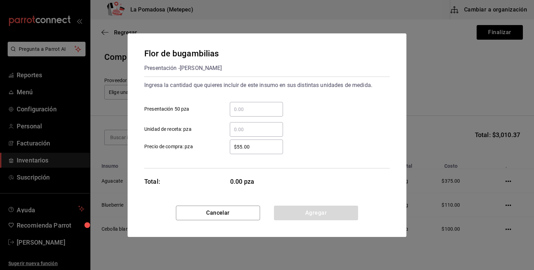
click at [263, 112] on input "​ Presentación 50 pza" at bounding box center [256, 109] width 53 height 8
click at [333, 211] on button "Agregar" at bounding box center [316, 213] width 84 height 15
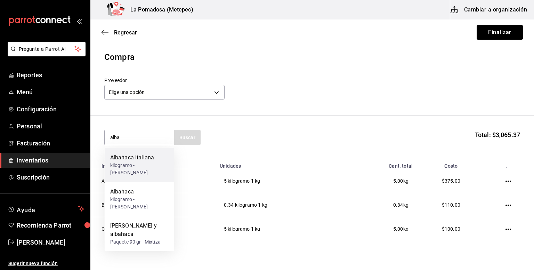
click at [143, 167] on div "kilogramo - [PERSON_NAME]" at bounding box center [139, 169] width 58 height 15
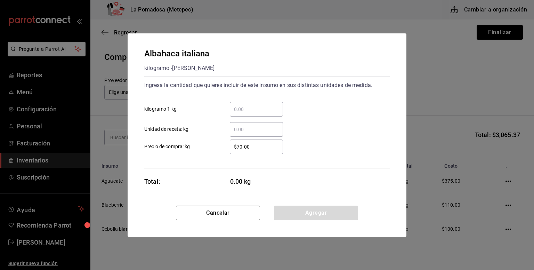
click at [263, 112] on input "​ kilogramo 1 kg" at bounding box center [256, 109] width 53 height 8
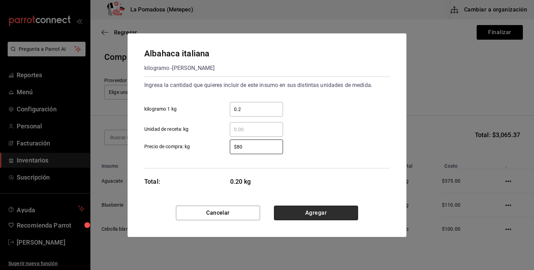
click at [325, 214] on button "Agregar" at bounding box center [316, 213] width 84 height 15
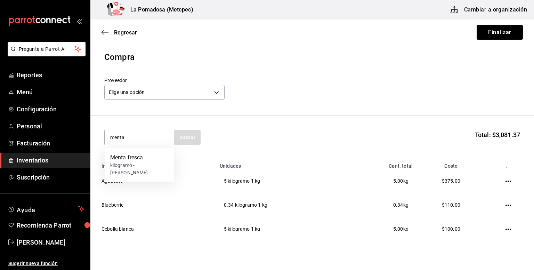
click at [141, 158] on div "Menta fresca" at bounding box center [139, 157] width 58 height 8
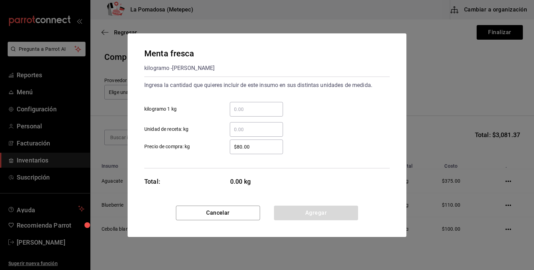
click at [252, 105] on input "​ kilogramo 1 kg" at bounding box center [256, 109] width 53 height 8
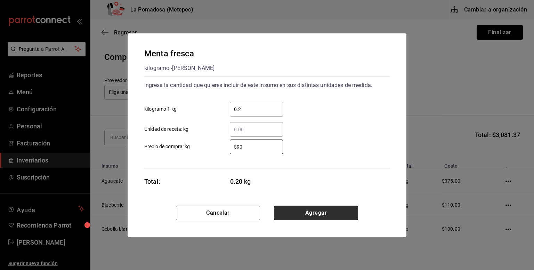
click at [311, 216] on button "Agregar" at bounding box center [316, 213] width 84 height 15
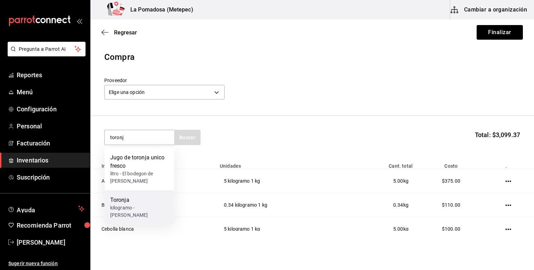
click at [153, 205] on div "kilogramo - [PERSON_NAME]" at bounding box center [139, 211] width 58 height 15
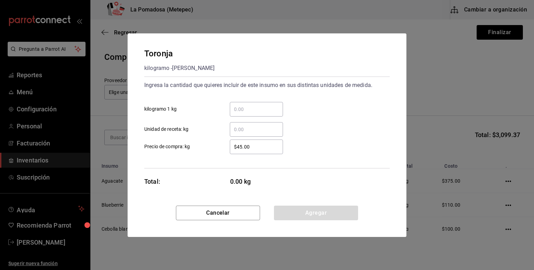
click at [255, 112] on input "​ kilogramo 1 kg" at bounding box center [256, 109] width 53 height 8
click at [338, 213] on button "Agregar" at bounding box center [316, 213] width 84 height 15
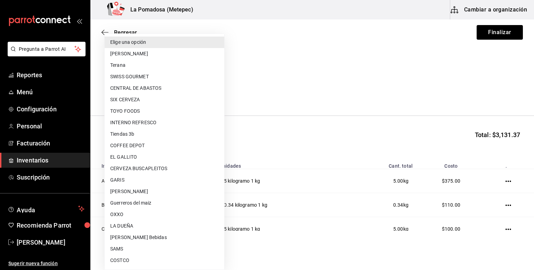
click at [137, 95] on body "Pregunta a Parrot AI Reportes Menú Configuración Personal Facturación Inventari…" at bounding box center [267, 115] width 534 height 231
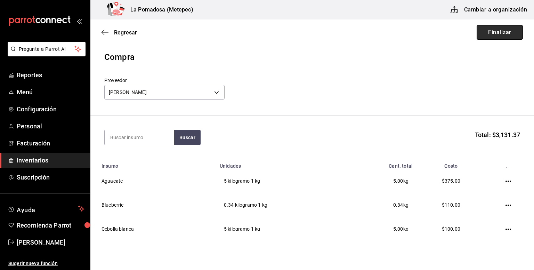
click at [509, 31] on button "Finalizar" at bounding box center [500, 32] width 46 height 15
